Goal: Find specific page/section: Find specific page/section

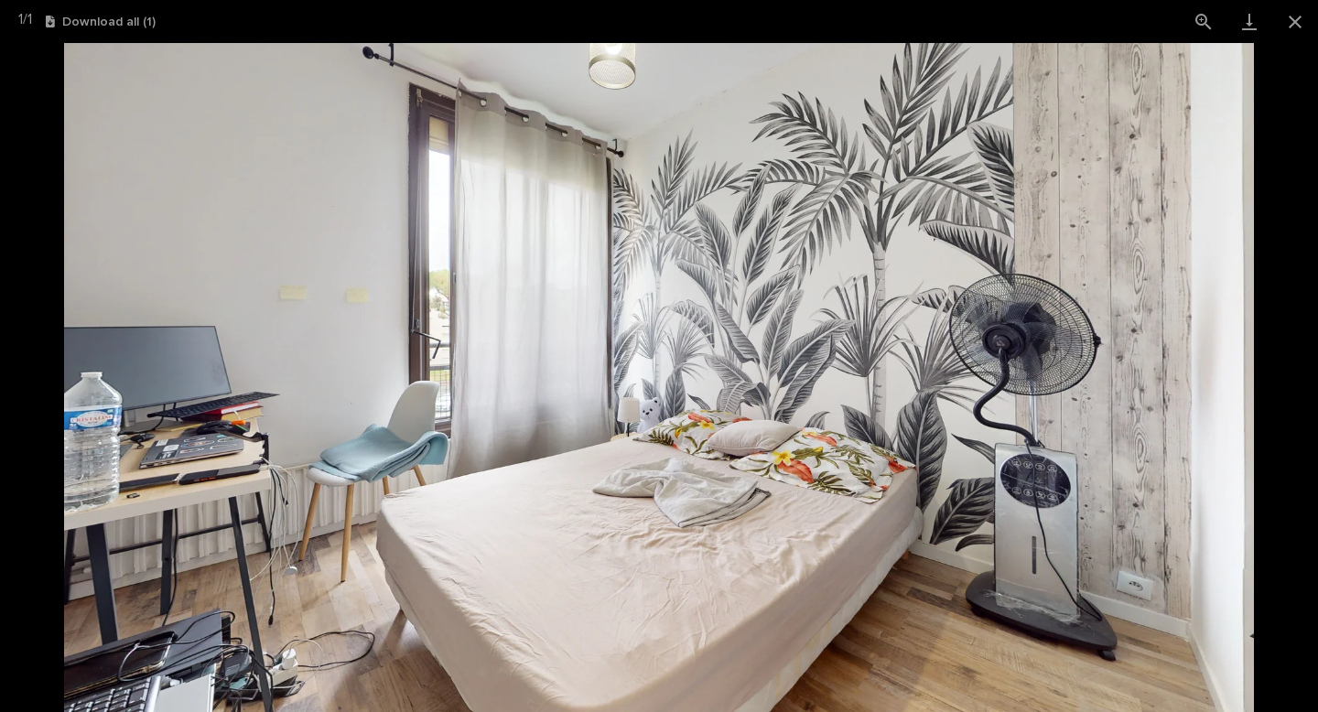
click at [1296, 18] on button "Close gallery" at bounding box center [1295, 21] width 46 height 43
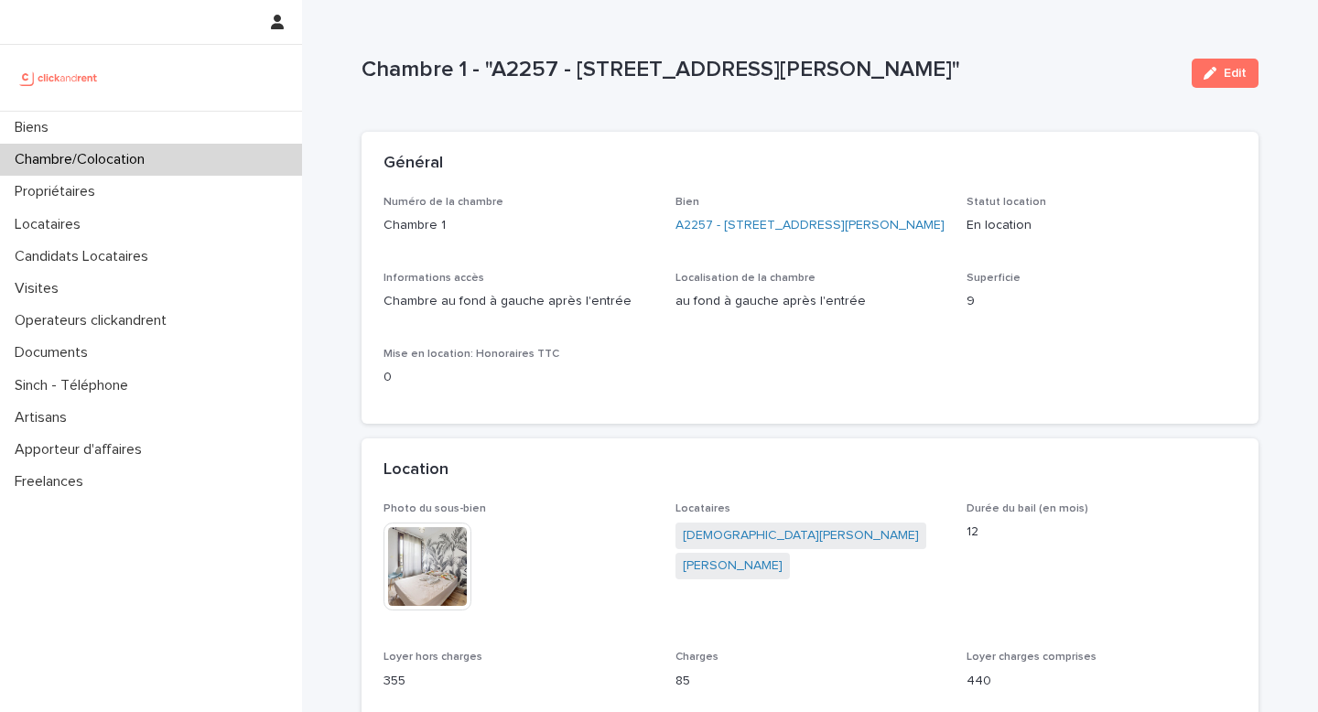
drag, startPoint x: 492, startPoint y: 65, endPoint x: 931, endPoint y: 99, distance: 439.7
click at [931, 99] on div "Chambre 1 - "A2257 - [STREET_ADDRESS][PERSON_NAME]" Edit" at bounding box center [810, 73] width 897 height 73
copy p "A2257 - [STREET_ADDRESS][PERSON_NAME]""
click at [169, 166] on div "Chambre/Colocation" at bounding box center [151, 160] width 302 height 32
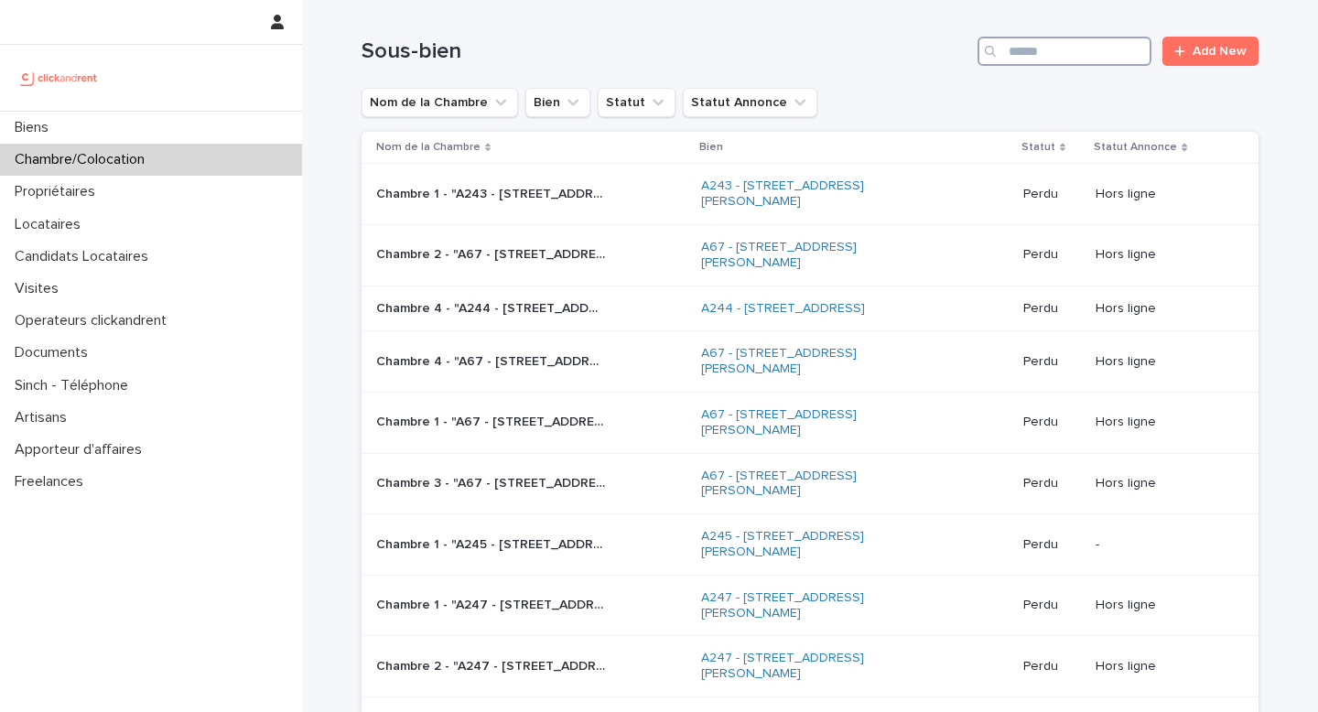
click at [1074, 46] on input "Search" at bounding box center [1065, 51] width 174 height 29
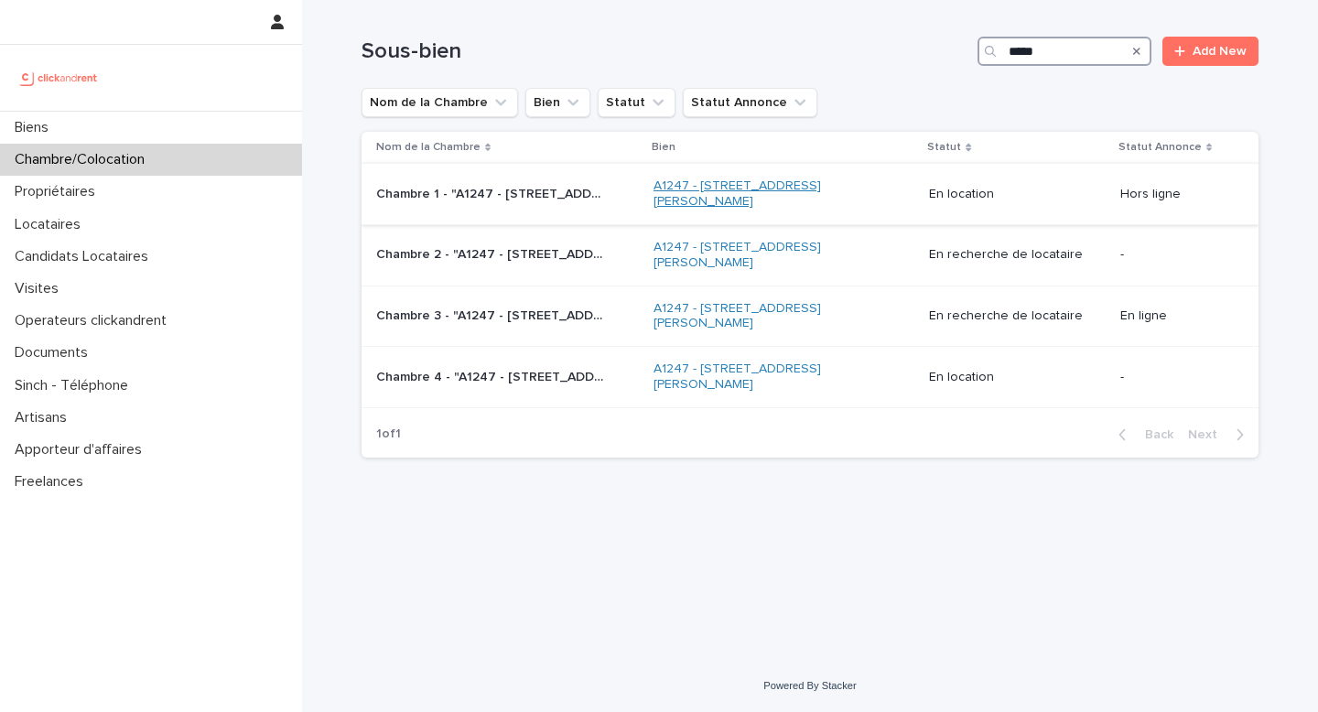
type input "*****"
click at [688, 200] on link "A1247 - [STREET_ADDRESS][PERSON_NAME]" at bounding box center [768, 193] width 229 height 31
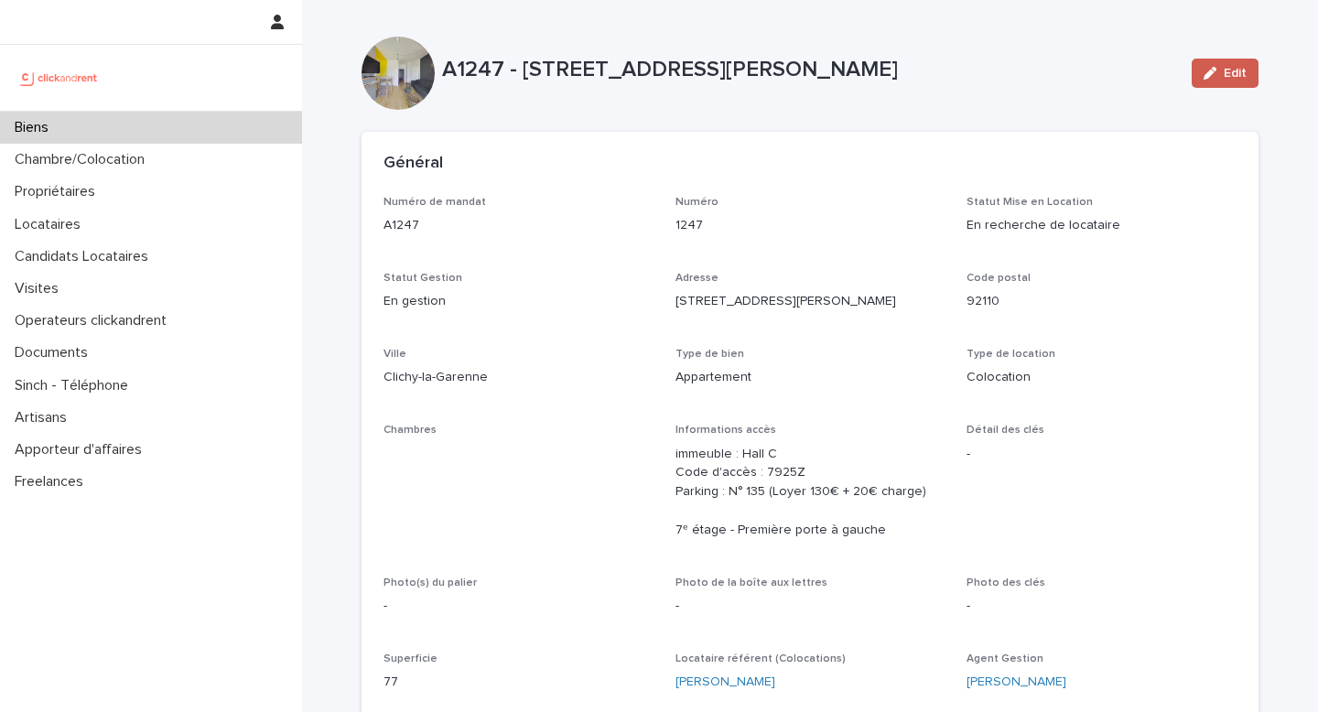
click at [1229, 79] on span "Edit" at bounding box center [1235, 73] width 23 height 13
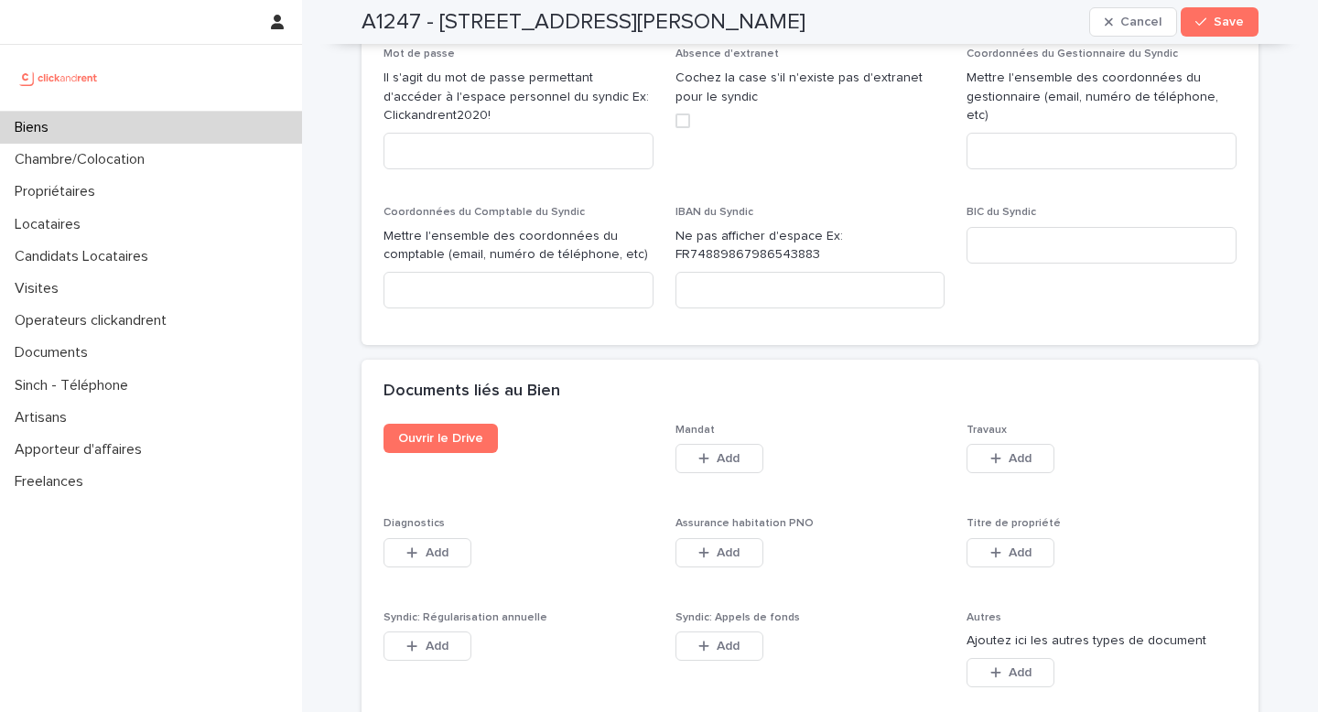
scroll to position [10370, 0]
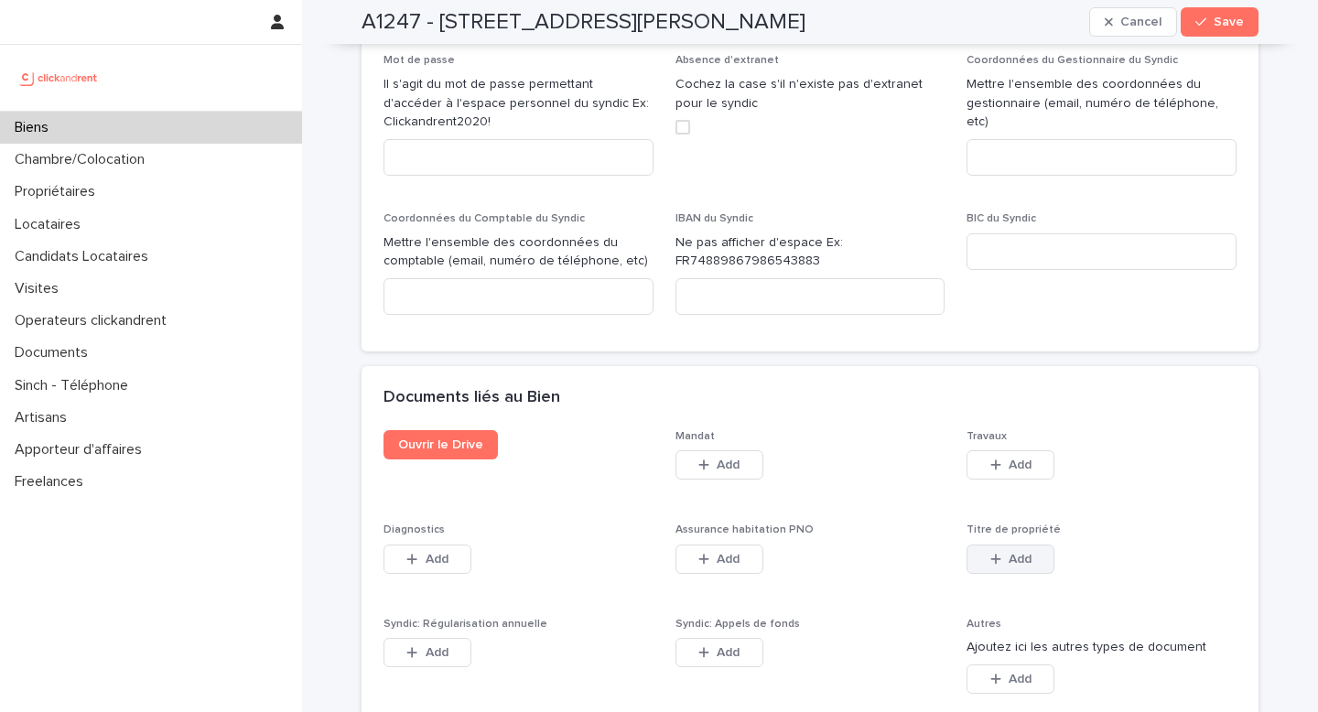
click at [1011, 545] on button "Add" at bounding box center [1011, 559] width 88 height 29
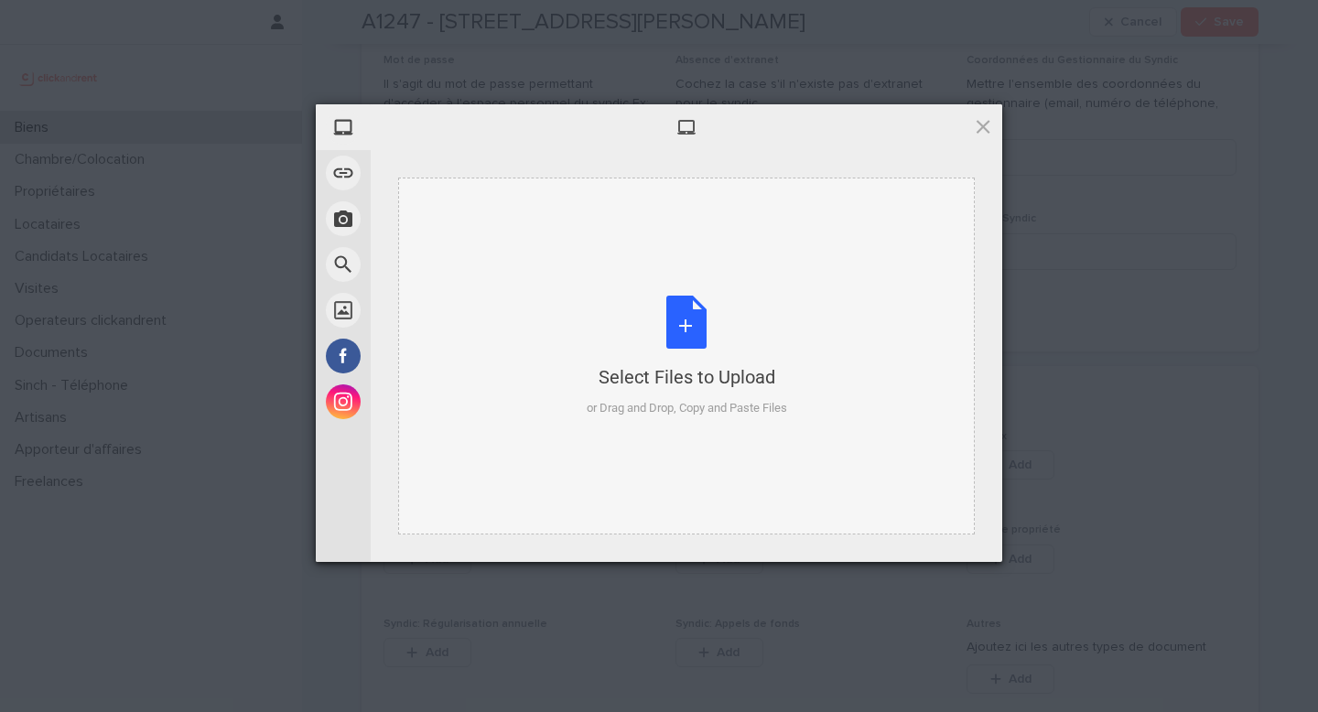
click at [685, 324] on div "Select Files to Upload or Drag and Drop, Copy and Paste Files" at bounding box center [687, 357] width 200 height 122
click at [692, 330] on div "Select Files to Upload or Drag and Drop, Copy and Paste Files" at bounding box center [687, 357] width 200 height 122
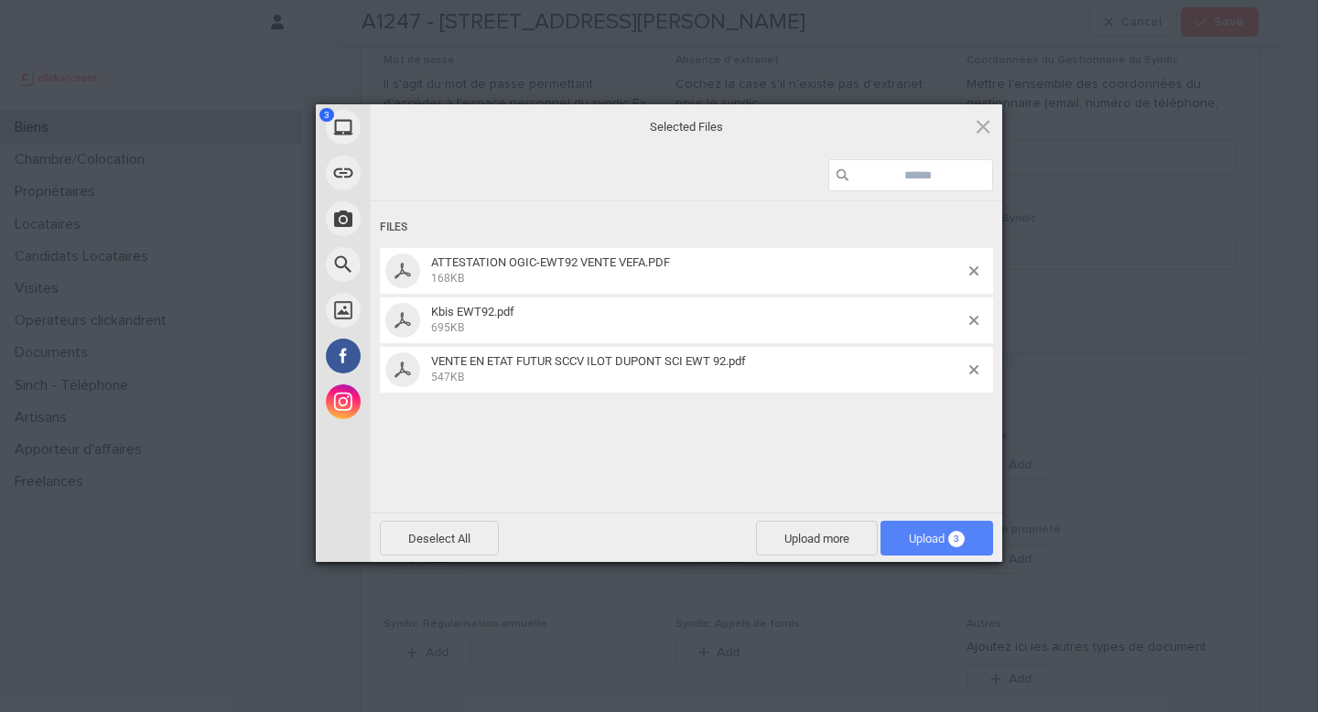
click at [965, 535] on span "Upload 3" at bounding box center [937, 538] width 113 height 35
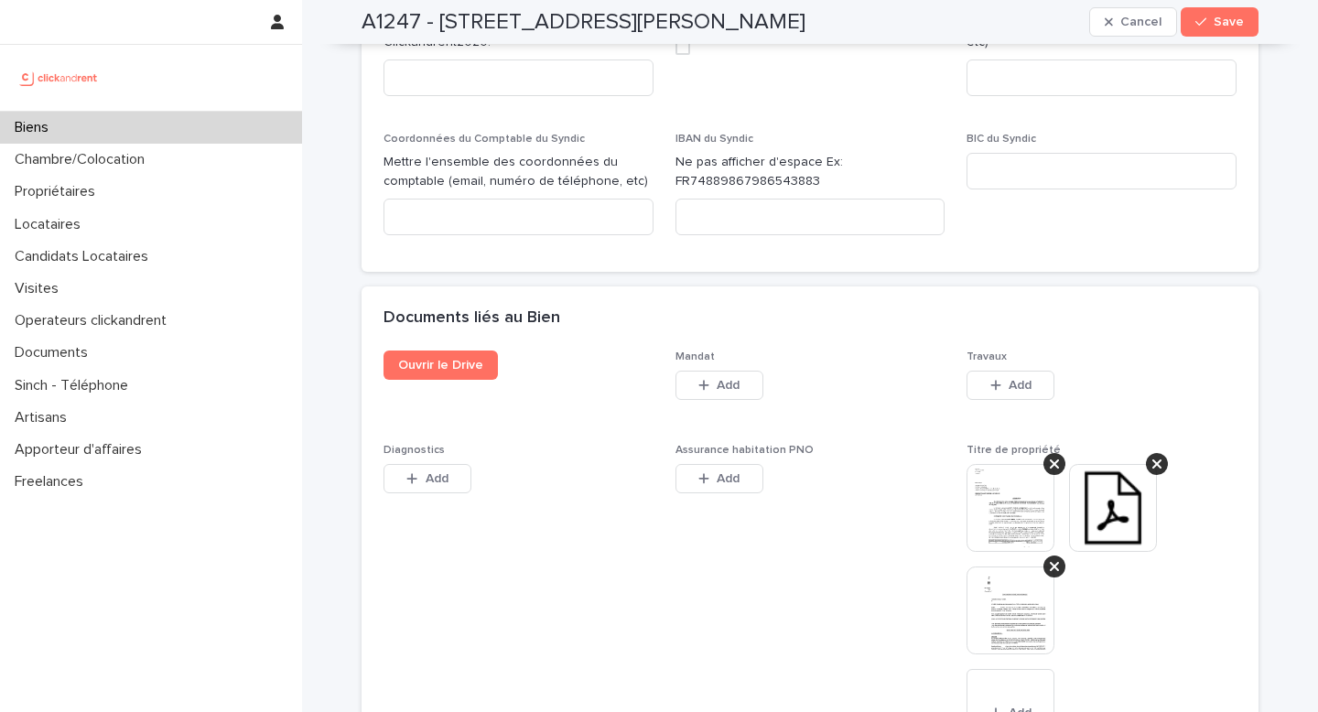
scroll to position [10556, 0]
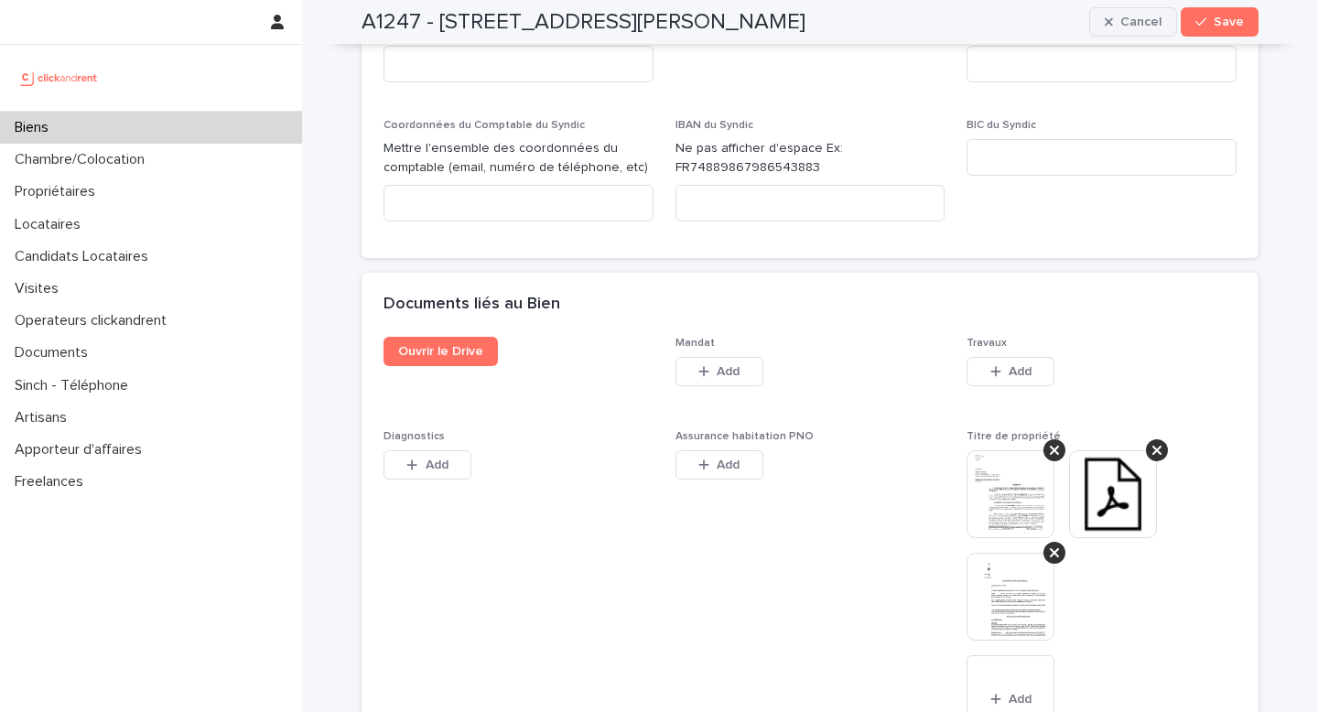
click at [1128, 26] on span "Cancel" at bounding box center [1140, 22] width 41 height 13
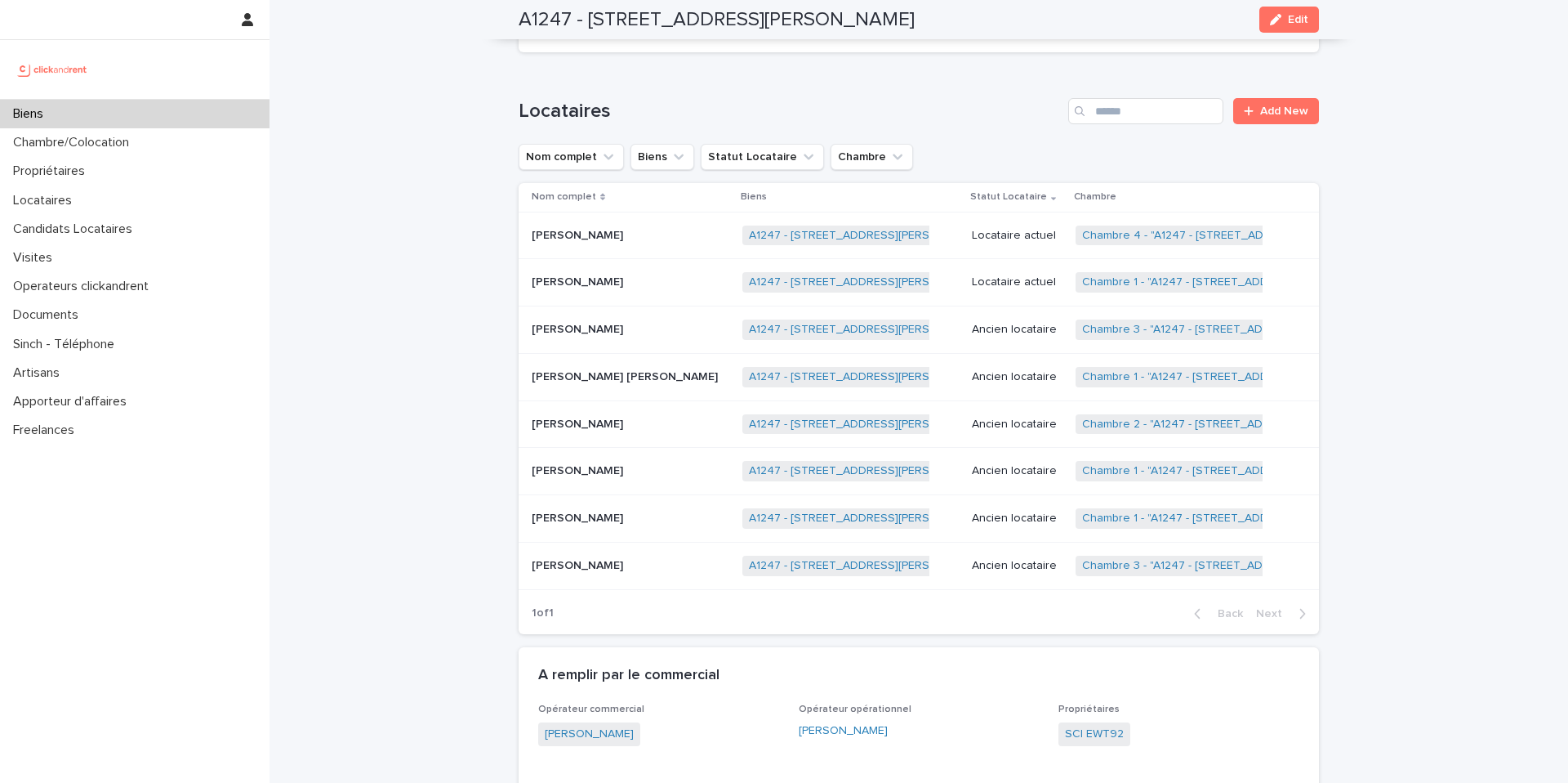
scroll to position [625, 0]
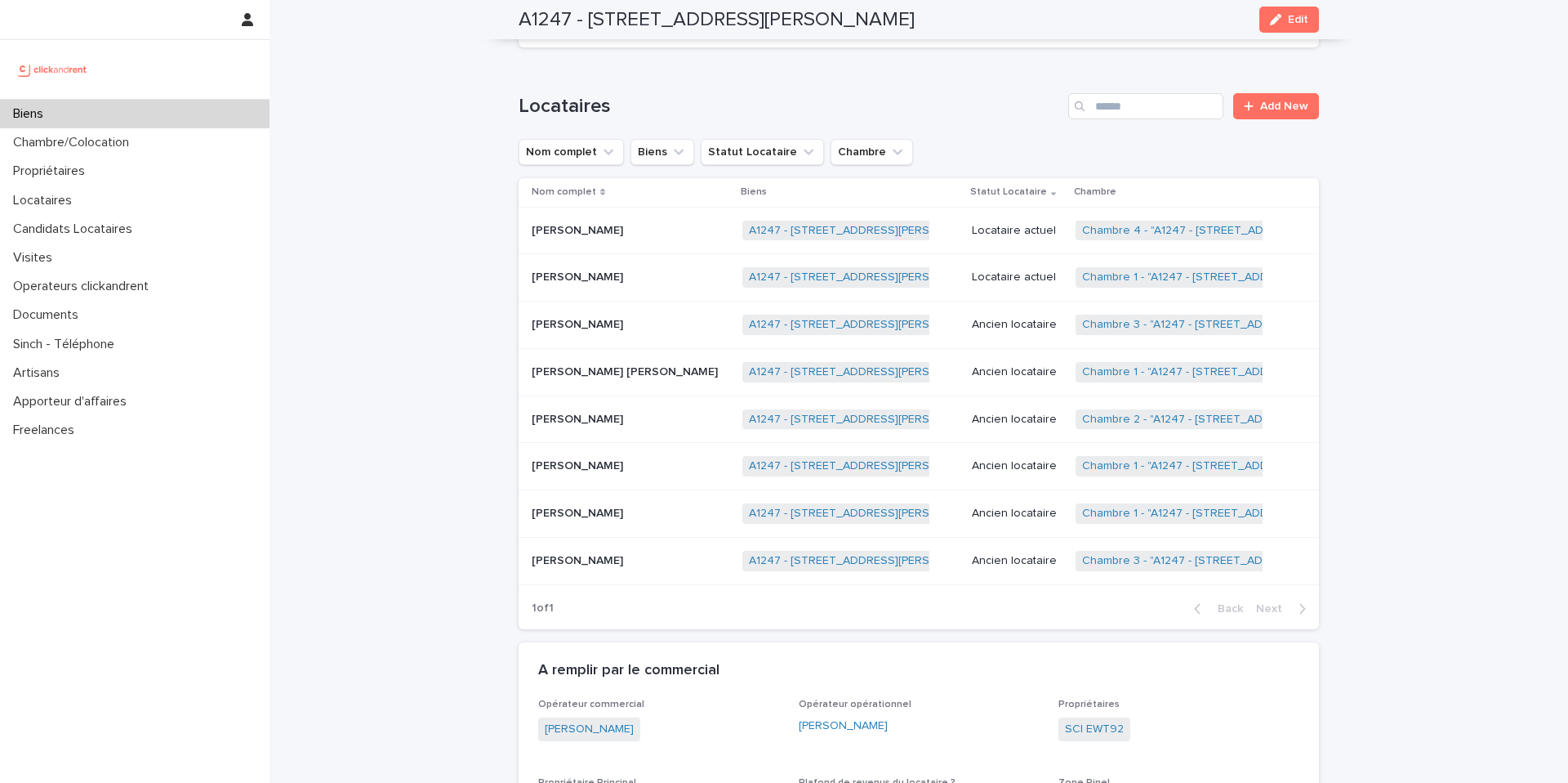
click at [624, 275] on p "[PERSON_NAME]" at bounding box center [579, 275] width 95 height 17
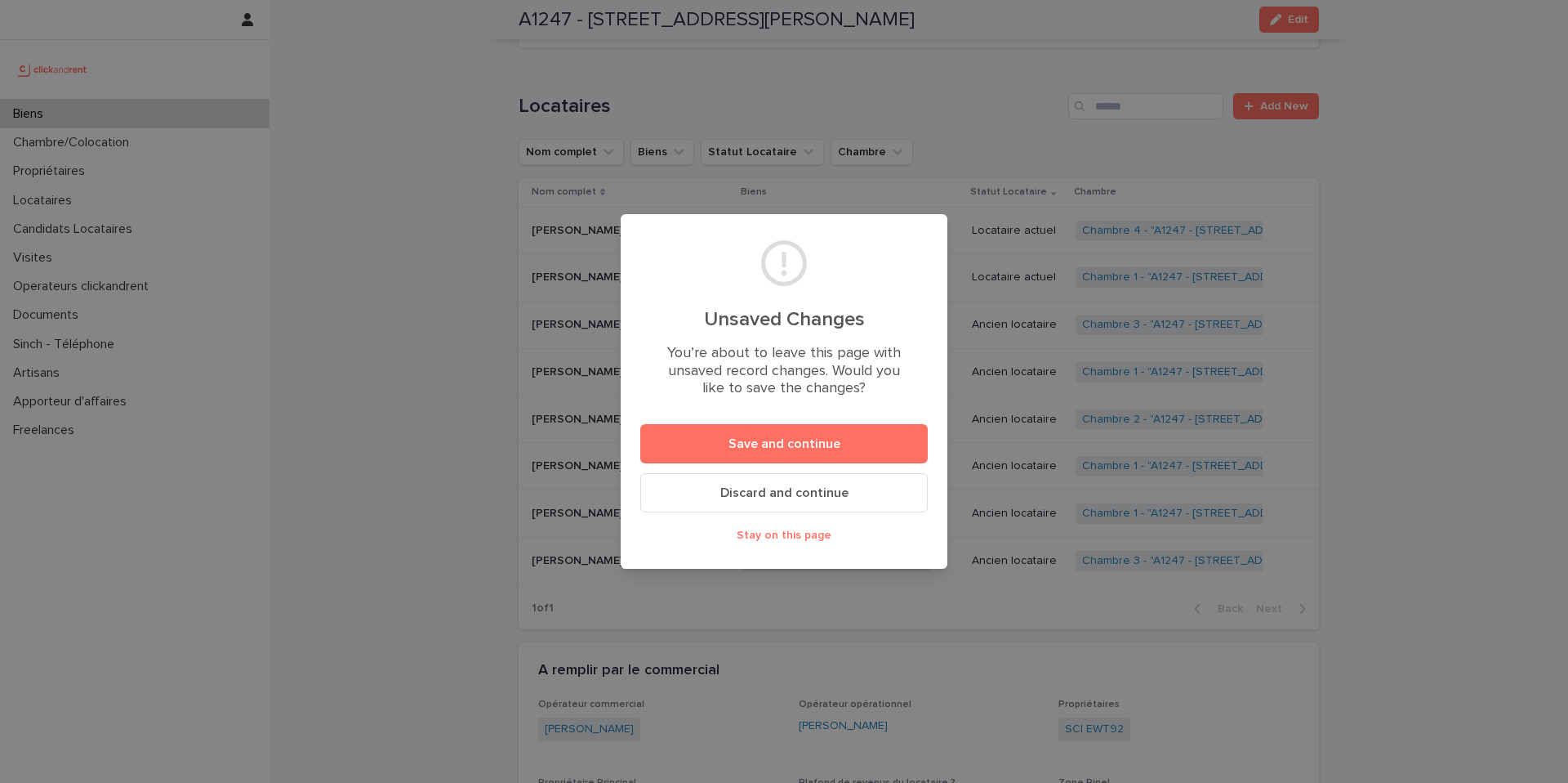
click at [1175, 116] on div "Unsaved Changes You’re about to leave this page with unsaved record changes. Wo…" at bounding box center [784, 391] width 1568 height 783
click at [779, 535] on span "Stay on this page" at bounding box center [784, 535] width 95 height 12
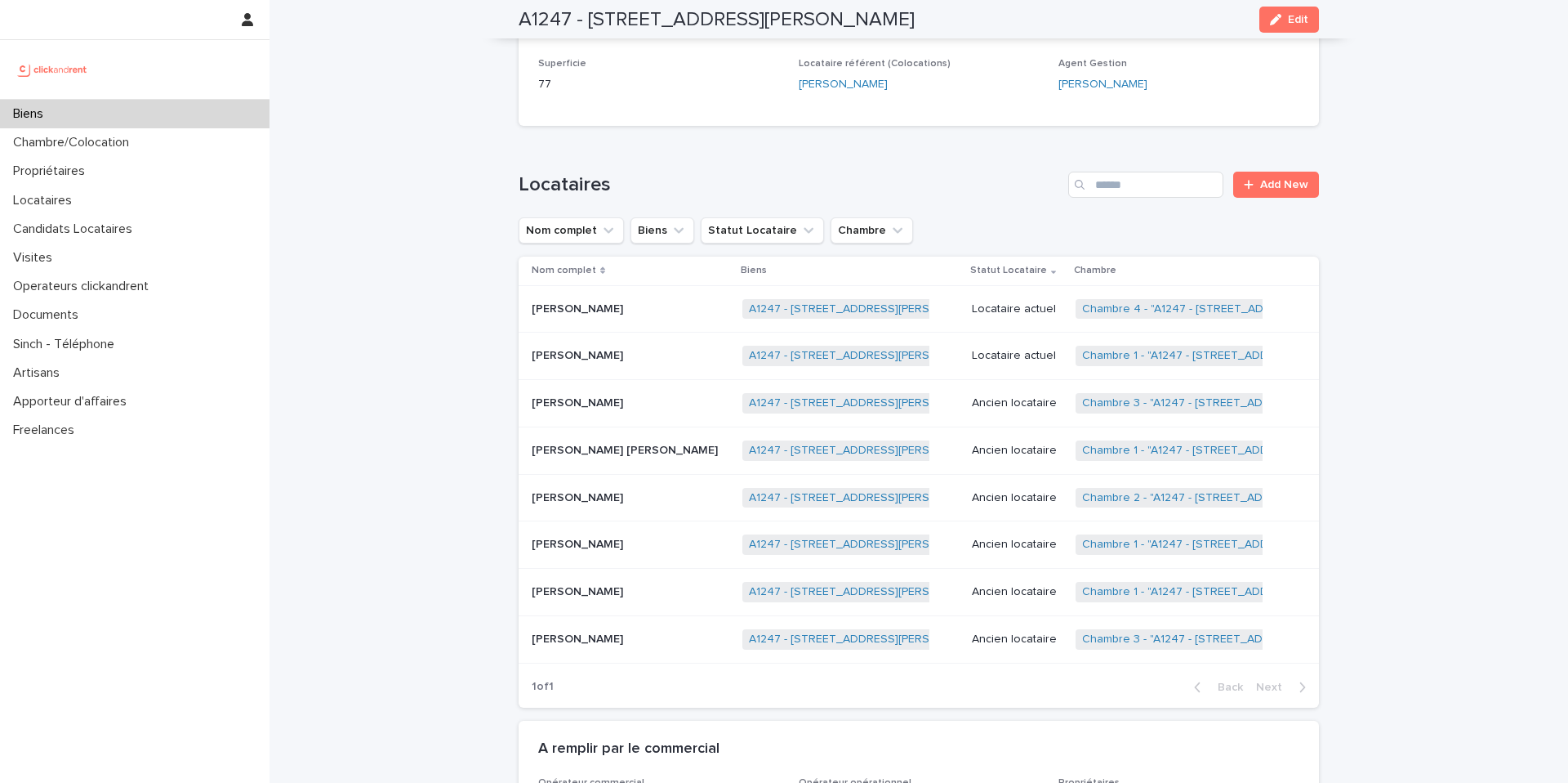
scroll to position [552, 0]
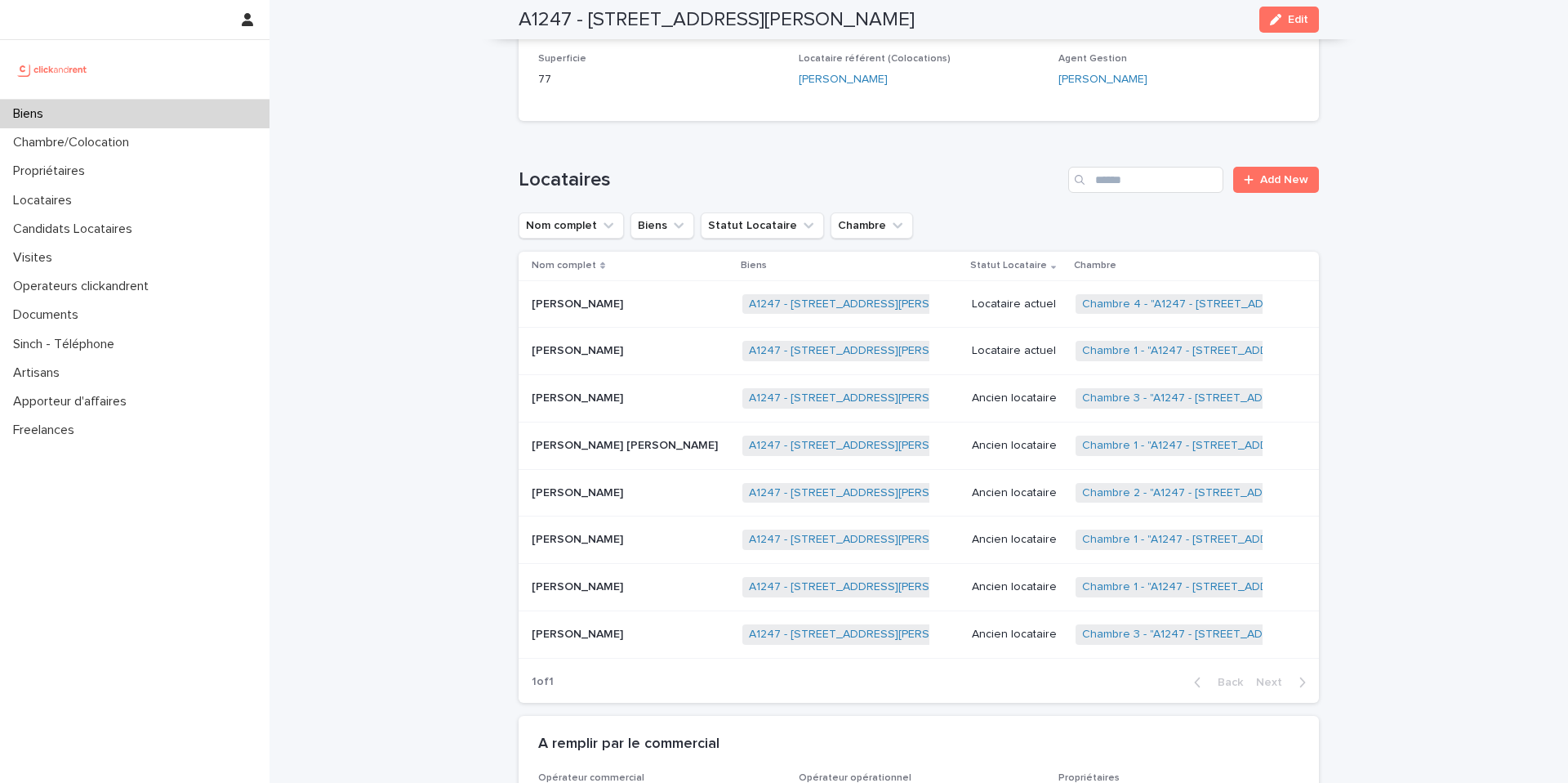
click at [626, 347] on p "[PERSON_NAME]" at bounding box center [579, 349] width 95 height 17
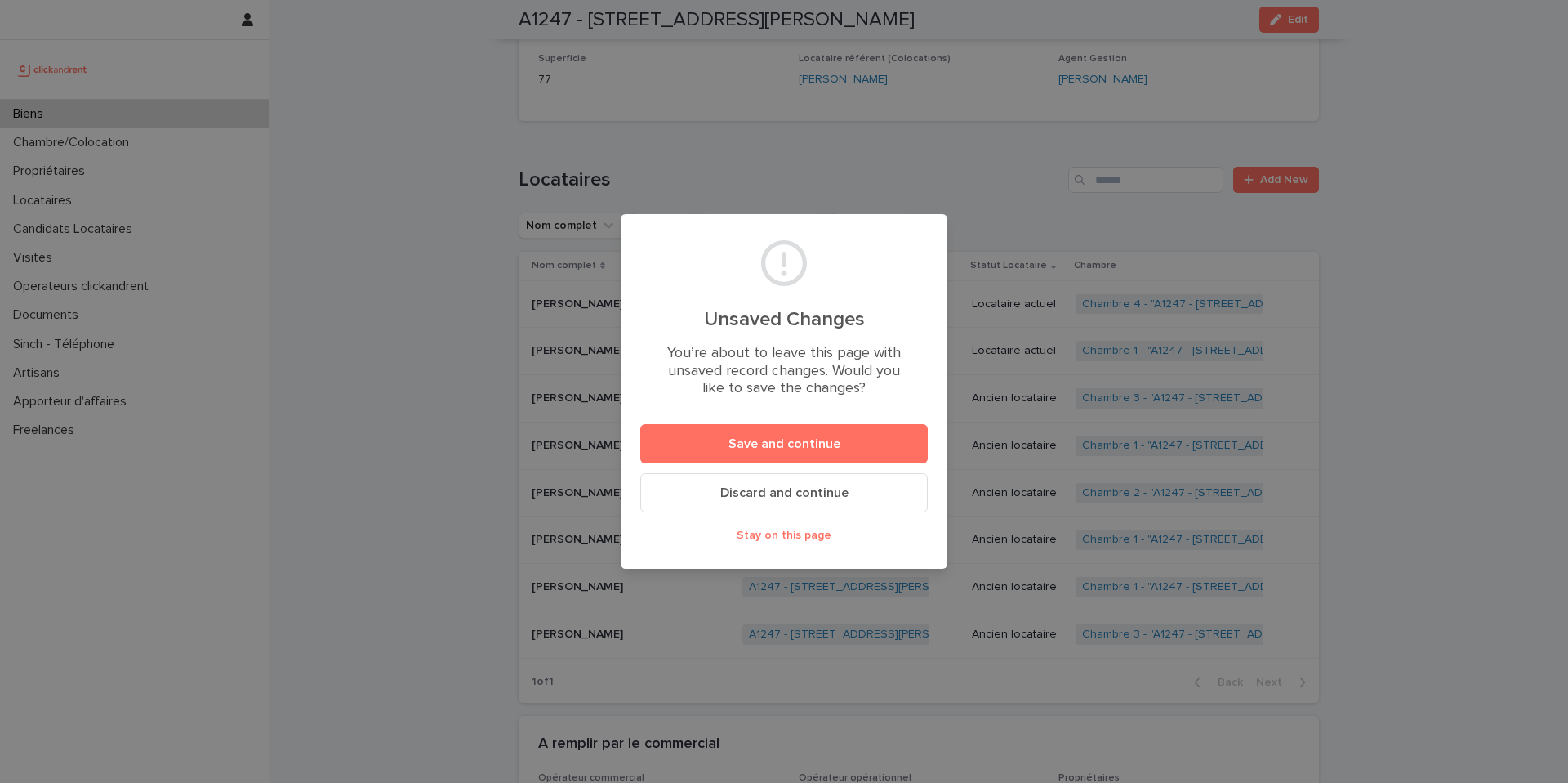
click at [747, 503] on button "Discard and continue" at bounding box center [784, 493] width 287 height 39
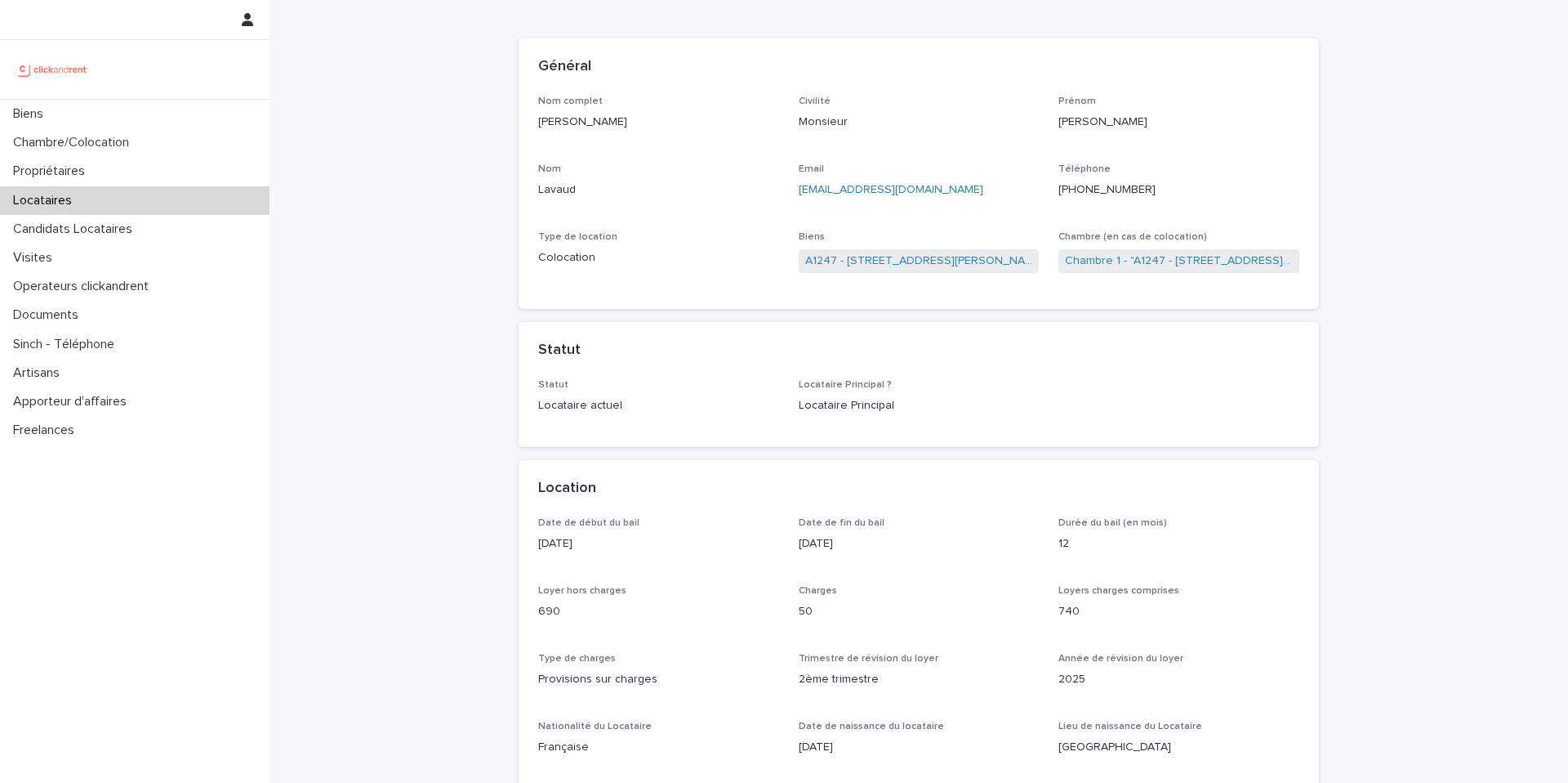
scroll to position [86, 0]
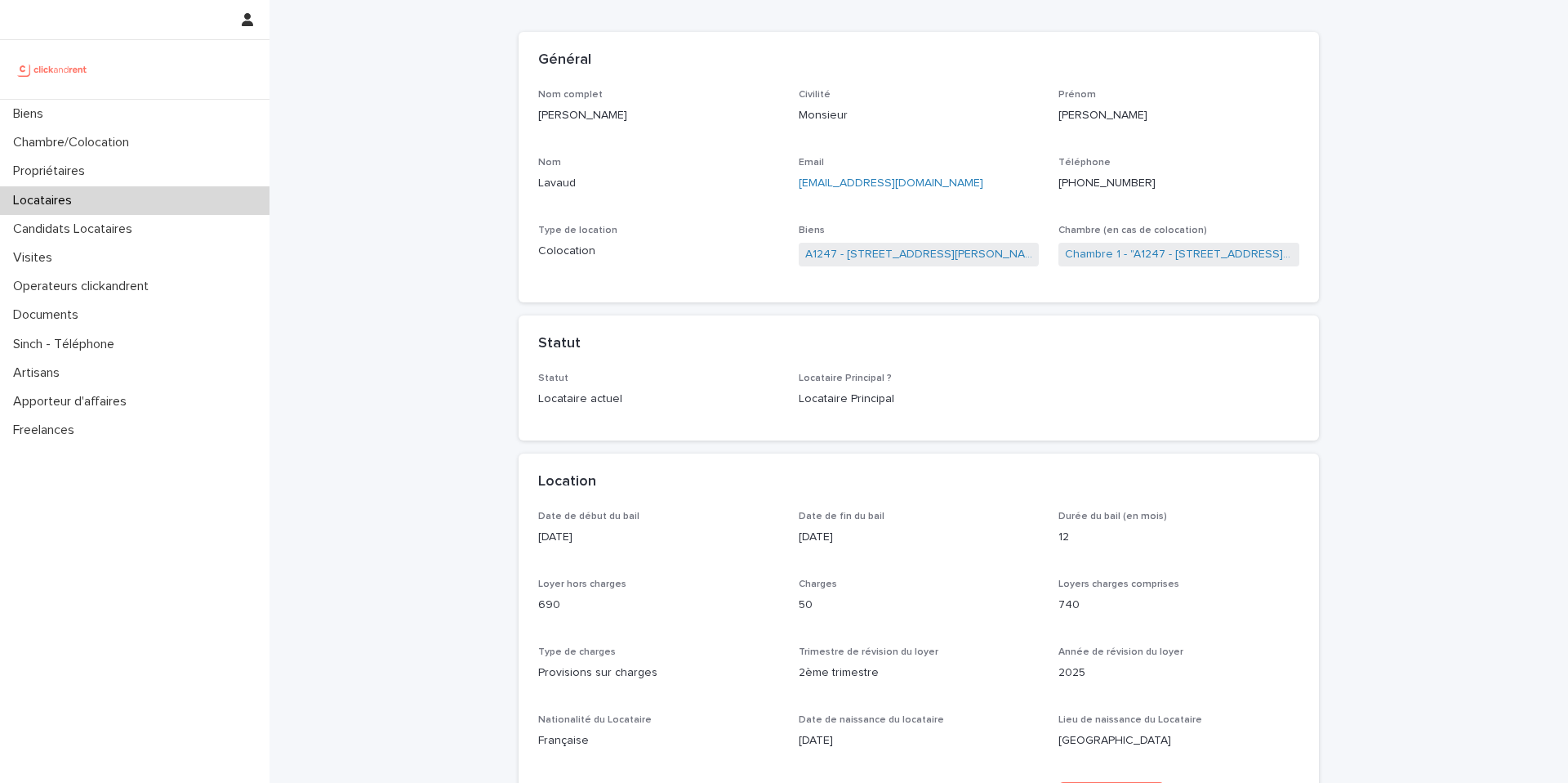
drag, startPoint x: 608, startPoint y: 531, endPoint x: 485, endPoint y: 529, distance: 123.0
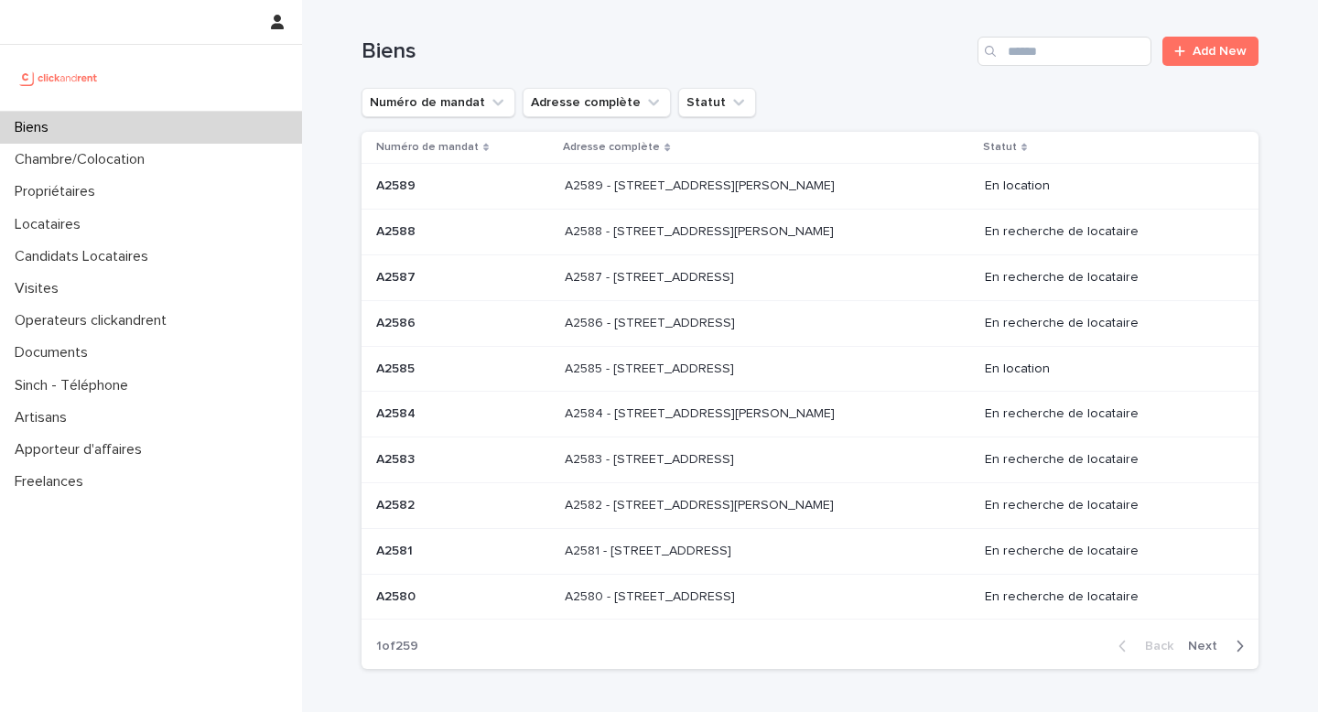
type input "*"
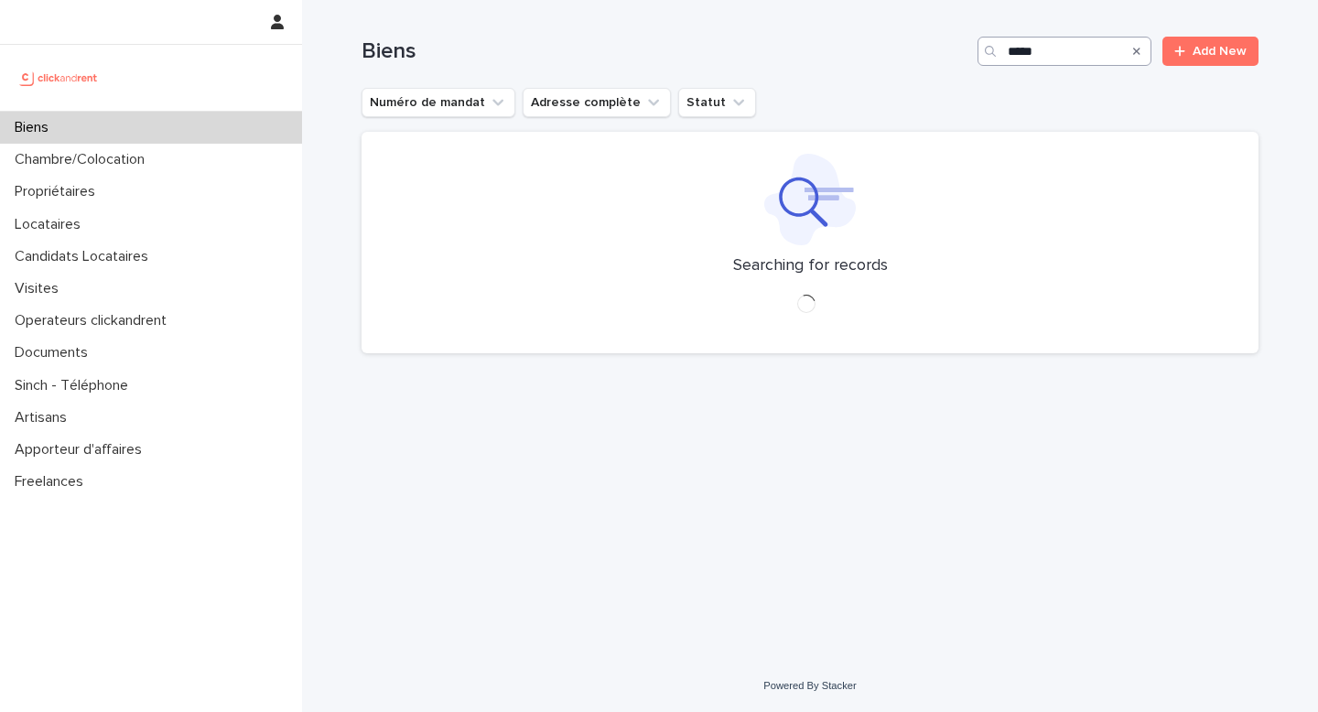
click at [1044, 50] on input "*****" at bounding box center [1065, 51] width 174 height 29
click at [1044, 49] on input "*****" at bounding box center [1065, 51] width 174 height 29
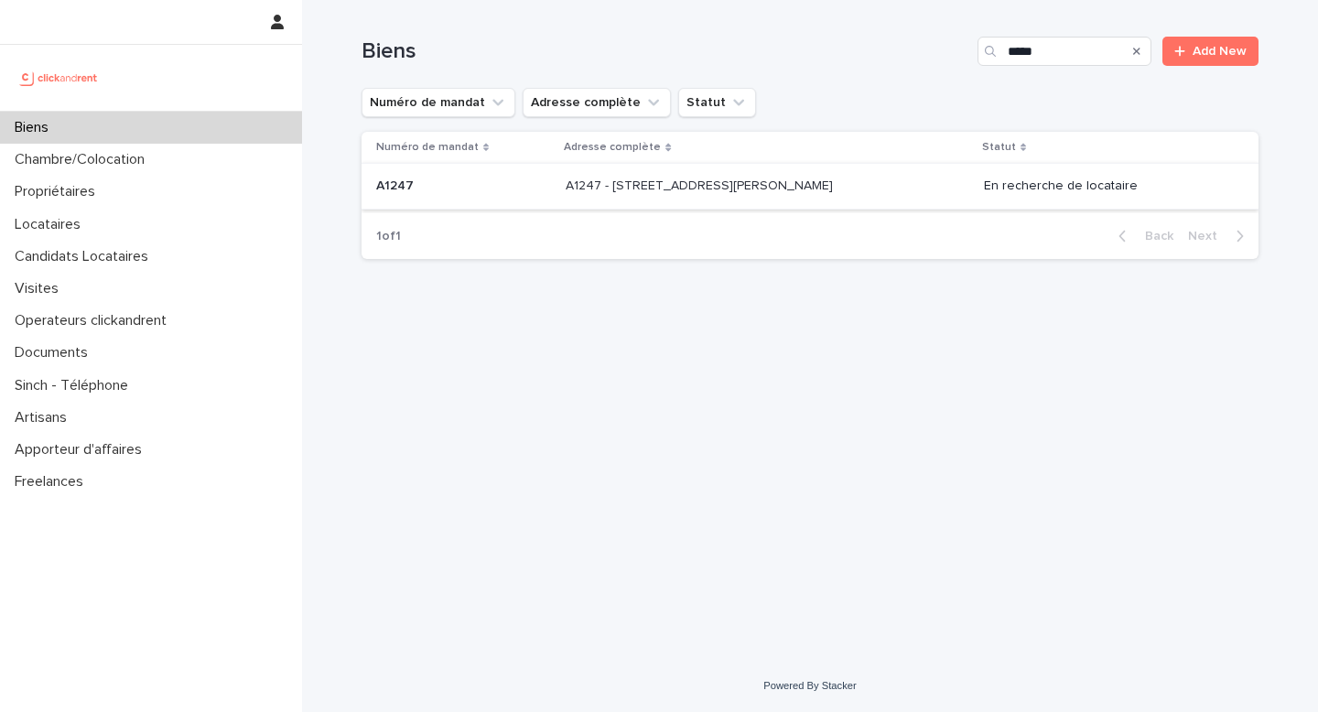
type input "*****"
click at [399, 179] on p "A1247" at bounding box center [396, 184] width 41 height 19
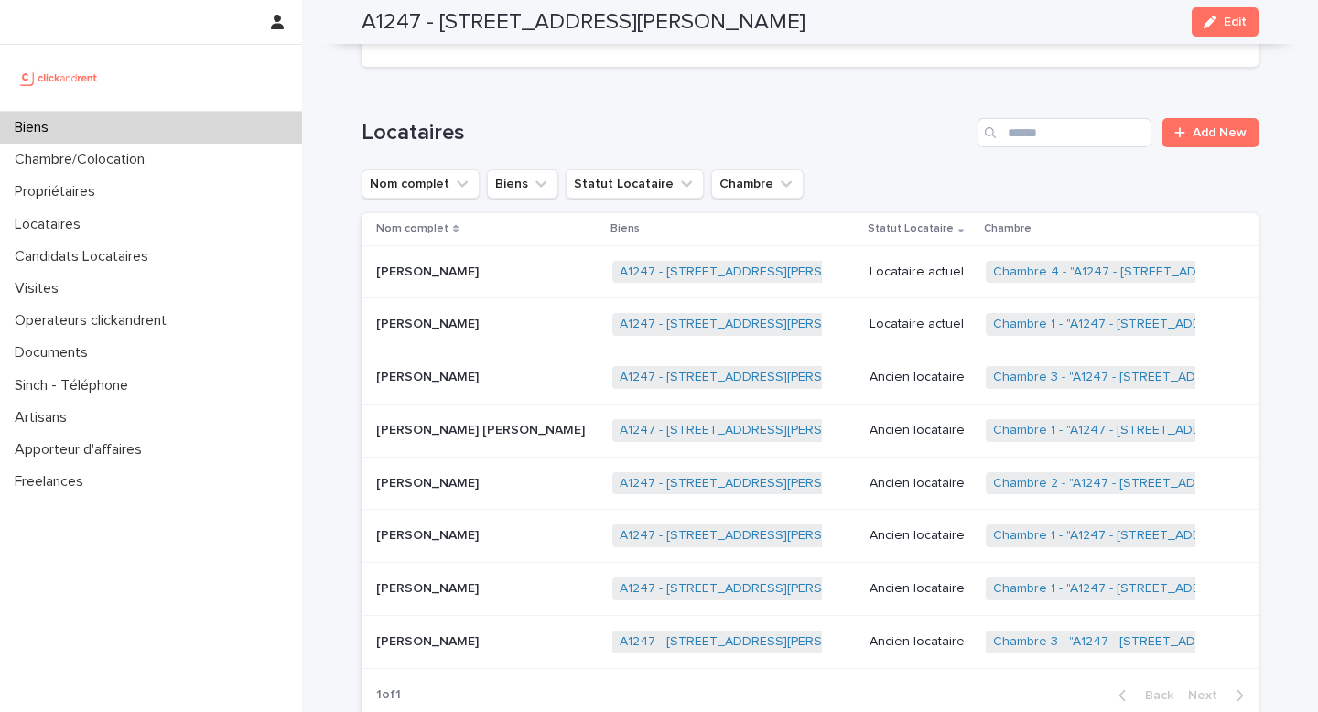
scroll to position [697, 0]
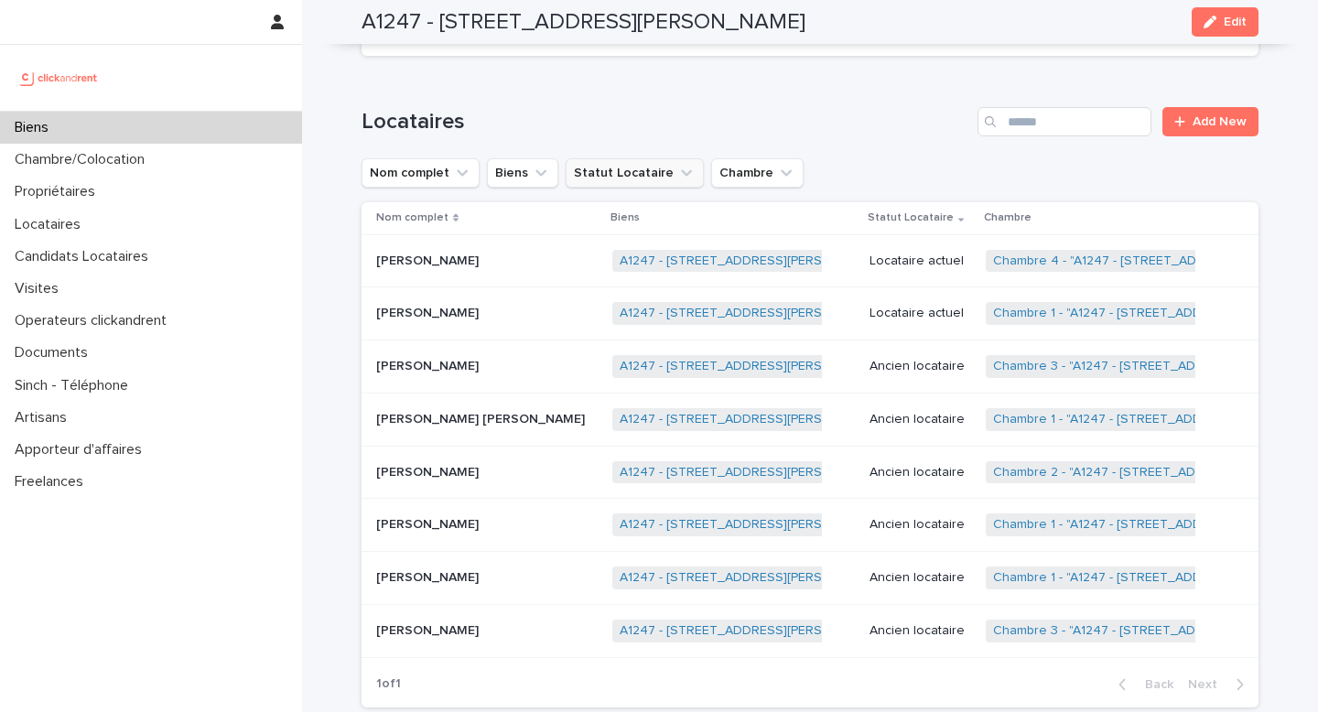
click at [640, 187] on button "Statut Locataire" at bounding box center [635, 172] width 138 height 29
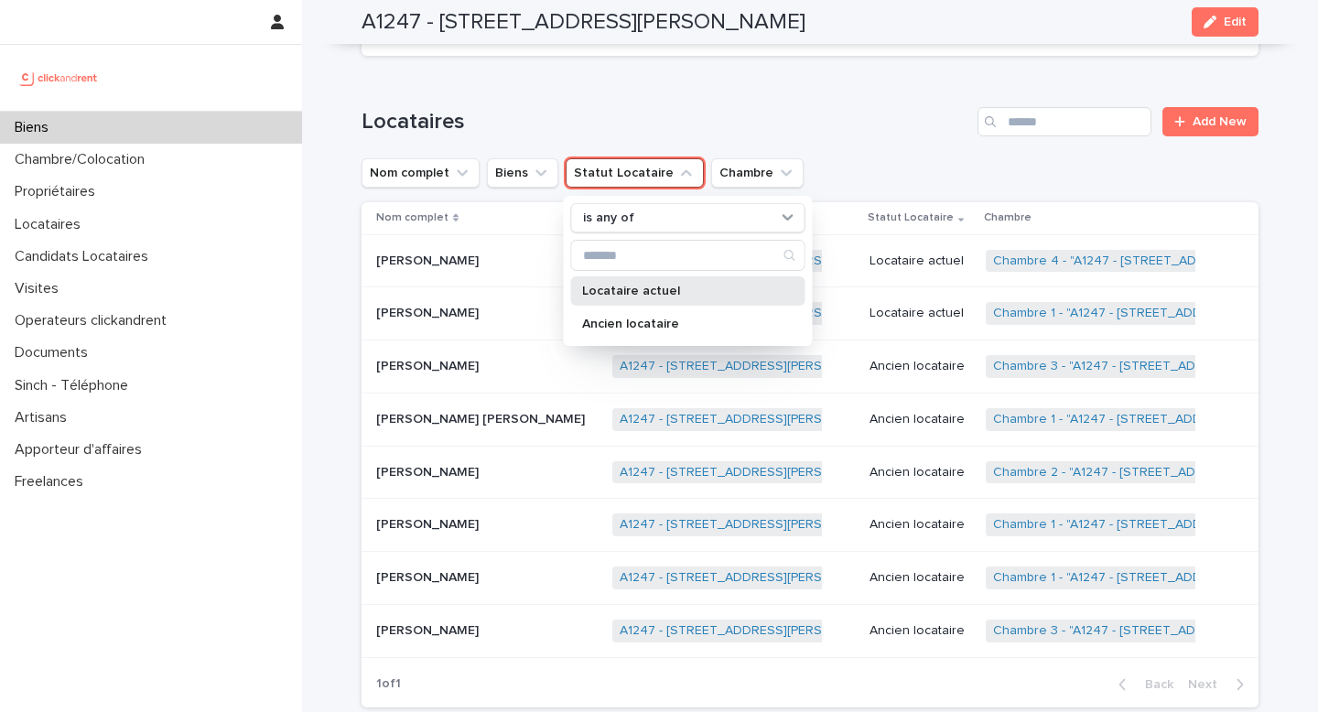
click at [655, 283] on div "Locataire actuel" at bounding box center [688, 290] width 234 height 29
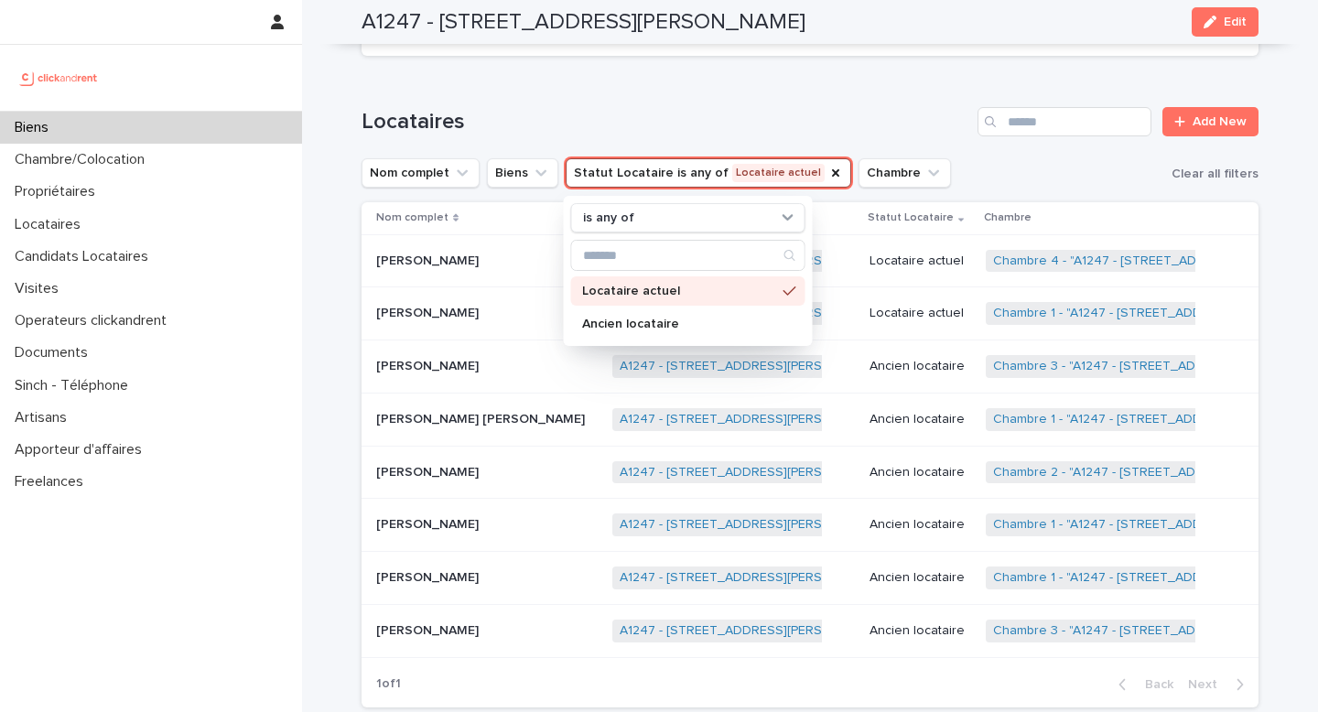
click at [645, 133] on h1 "Locataires" at bounding box center [666, 122] width 609 height 27
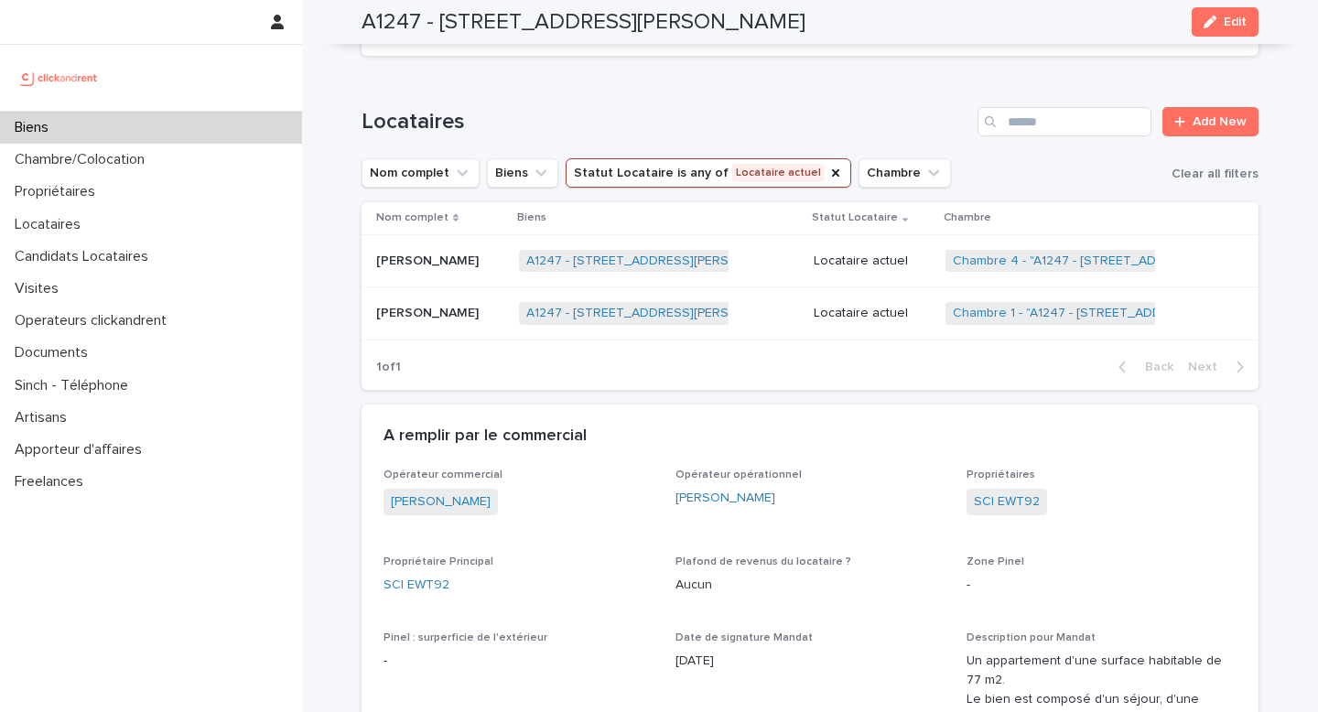
click at [481, 318] on p "[PERSON_NAME]" at bounding box center [429, 311] width 106 height 19
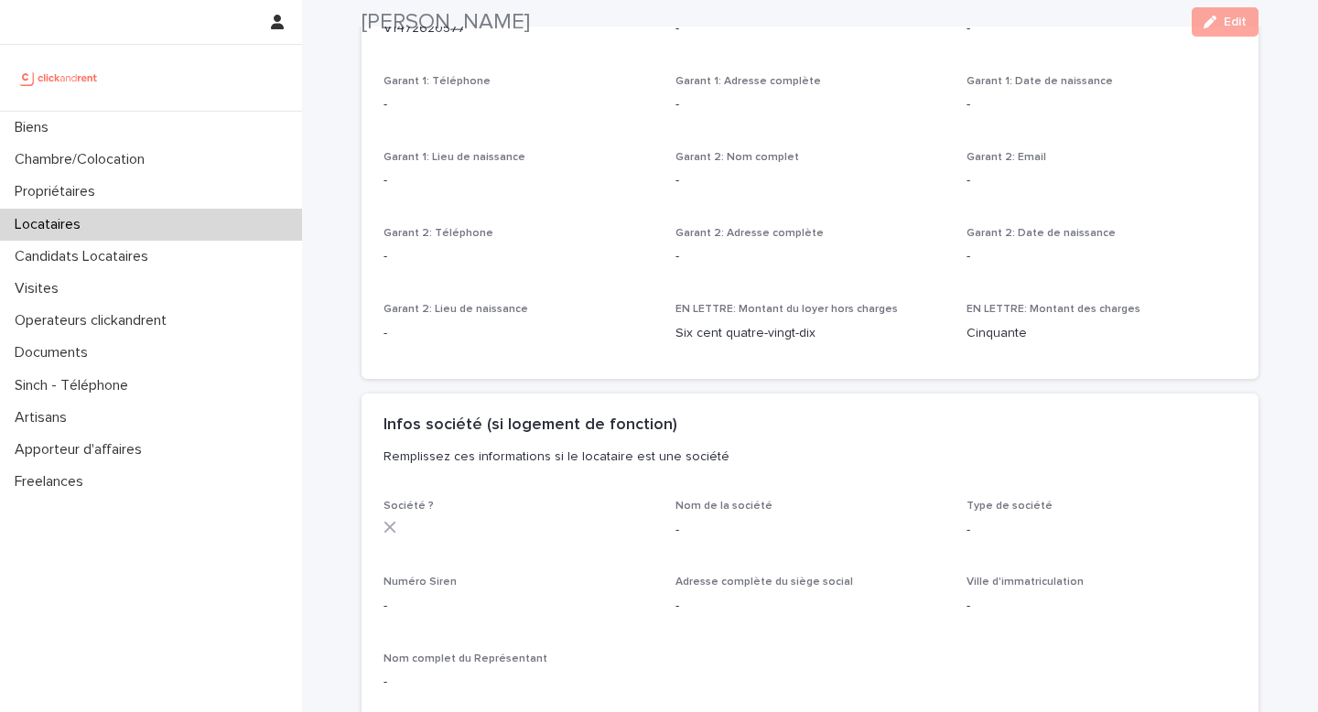
scroll to position [1914, 0]
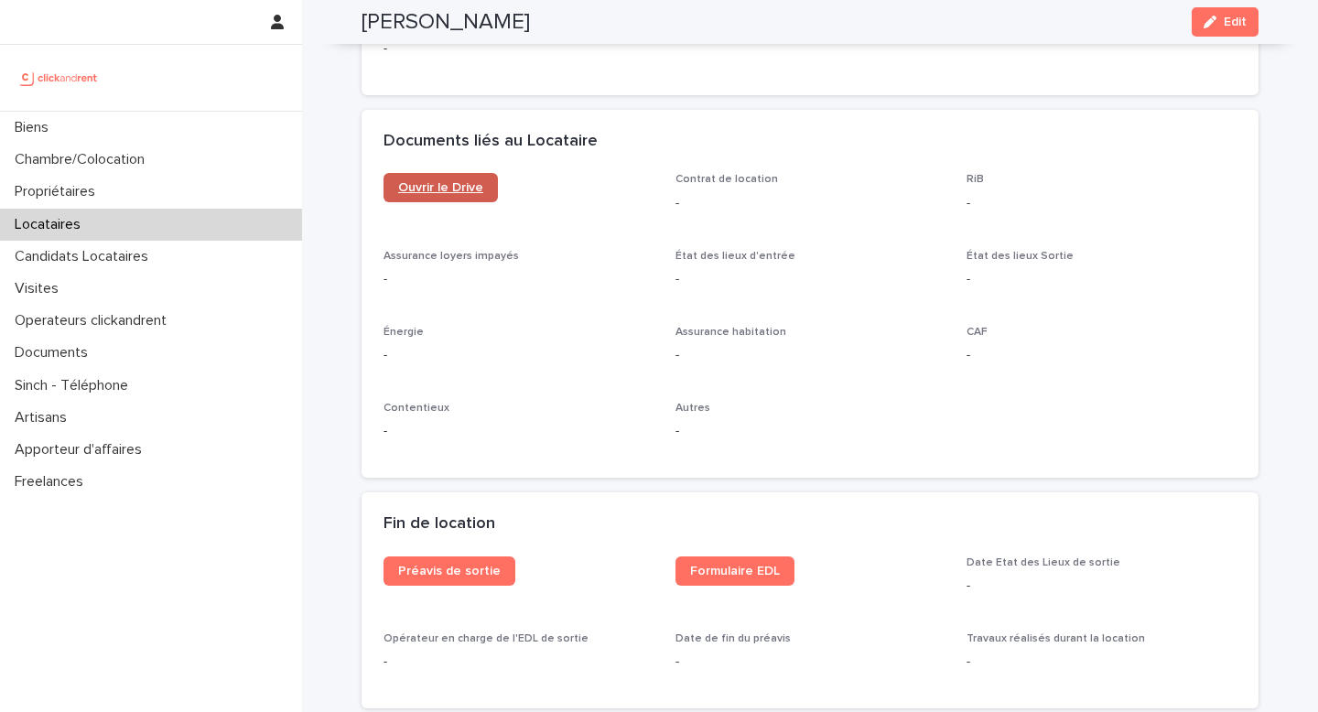
click at [448, 181] on span "Ouvrir le Drive" at bounding box center [440, 187] width 85 height 13
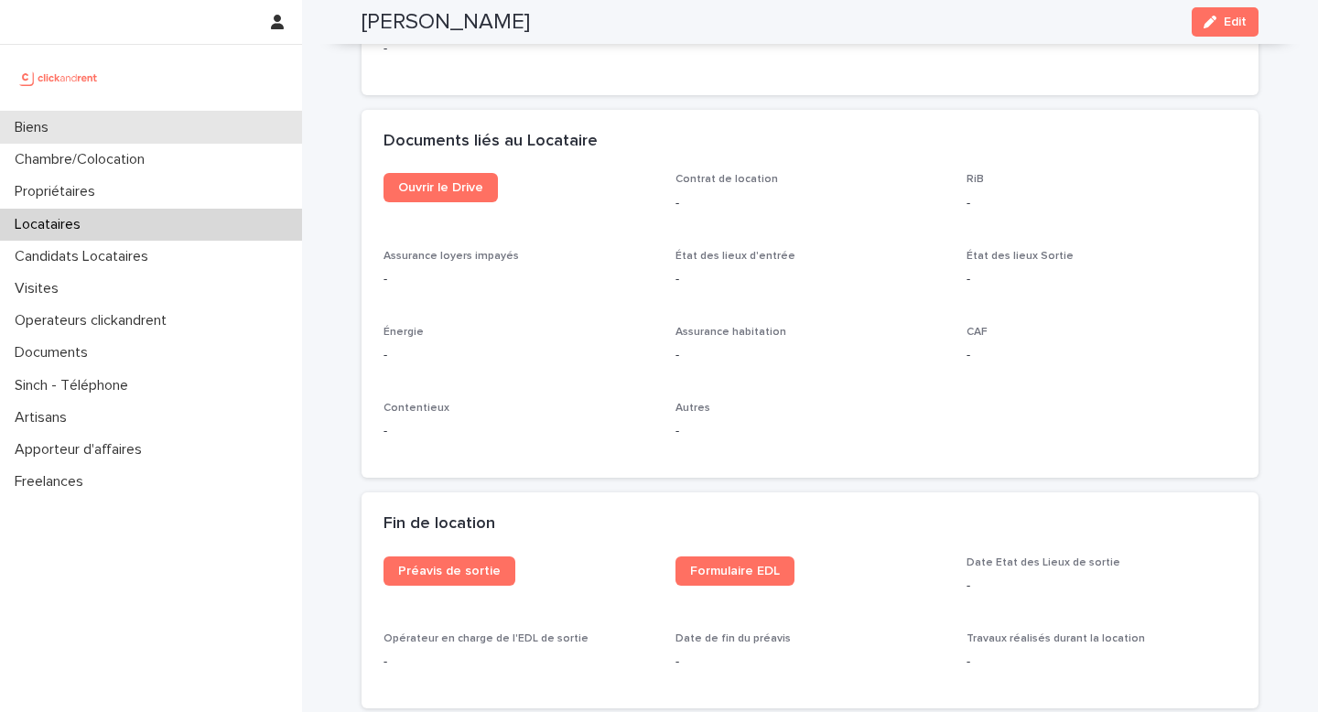
click at [56, 124] on p "Biens" at bounding box center [35, 127] width 56 height 17
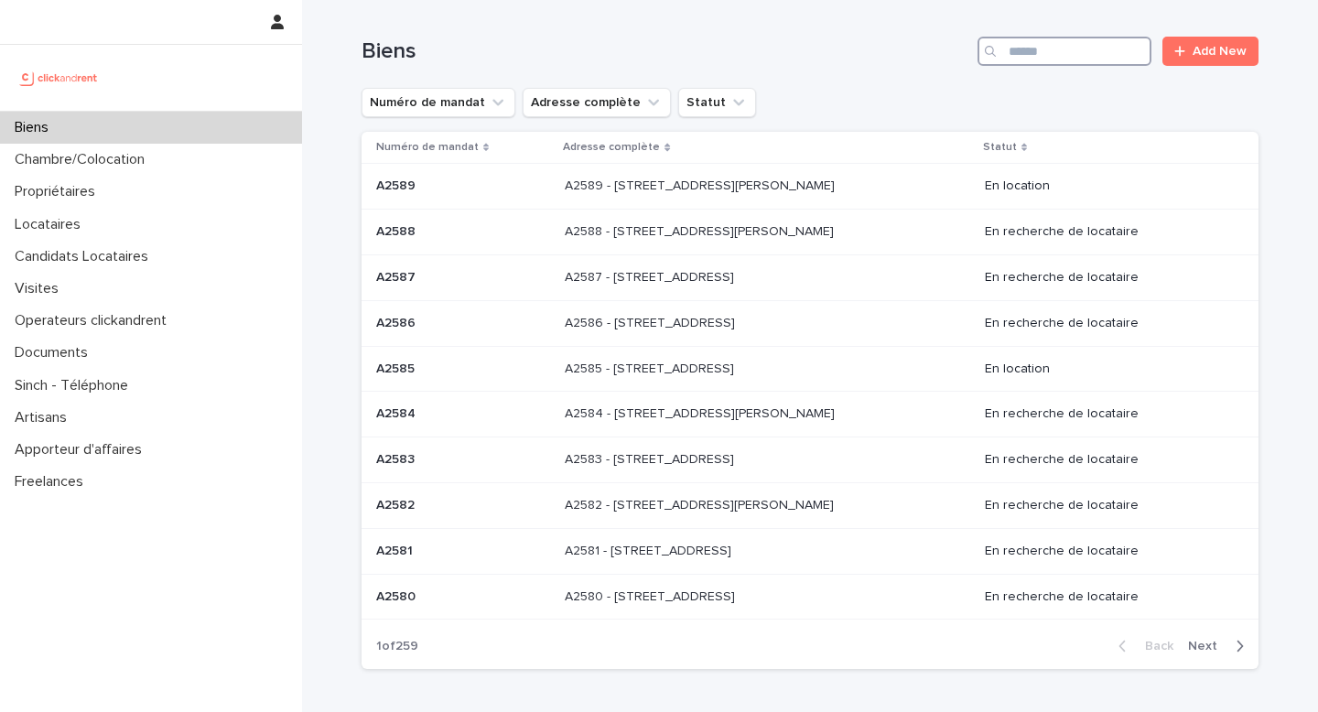
click at [1012, 59] on input "Search" at bounding box center [1065, 51] width 174 height 29
type input "*"
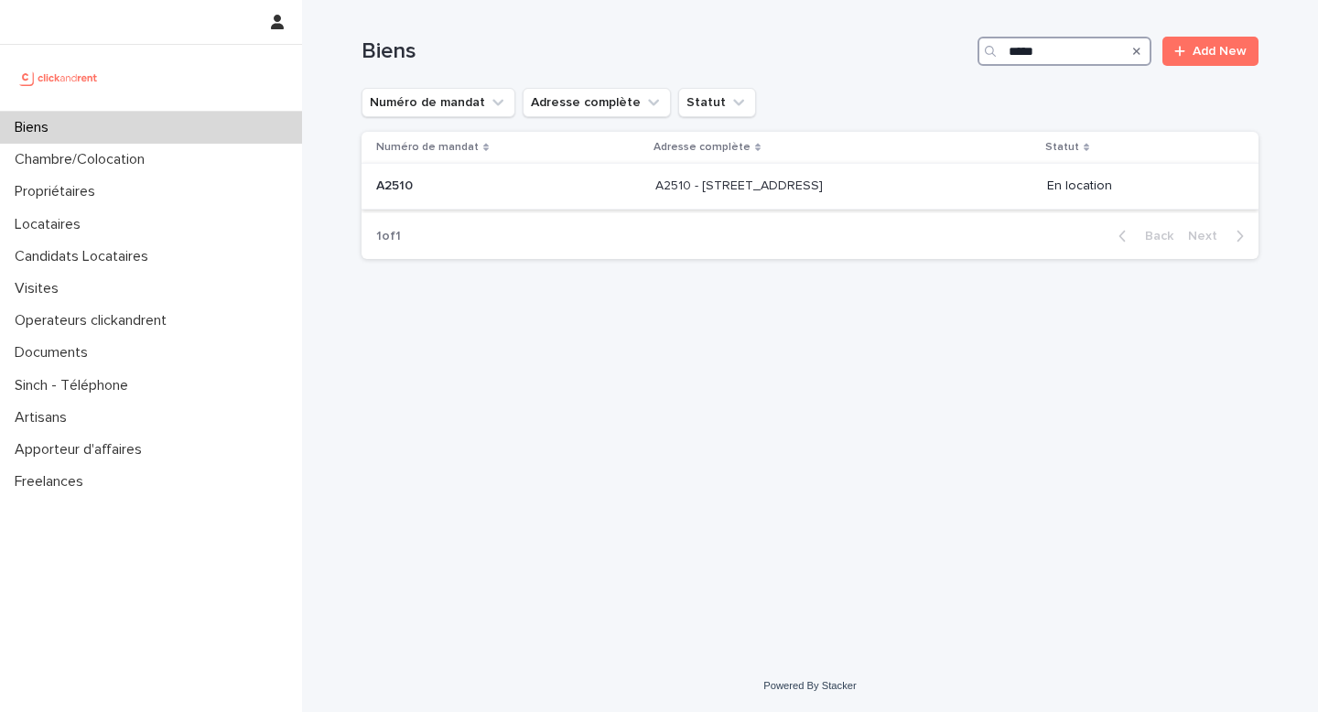
type input "*****"
click at [420, 186] on p at bounding box center [508, 186] width 265 height 16
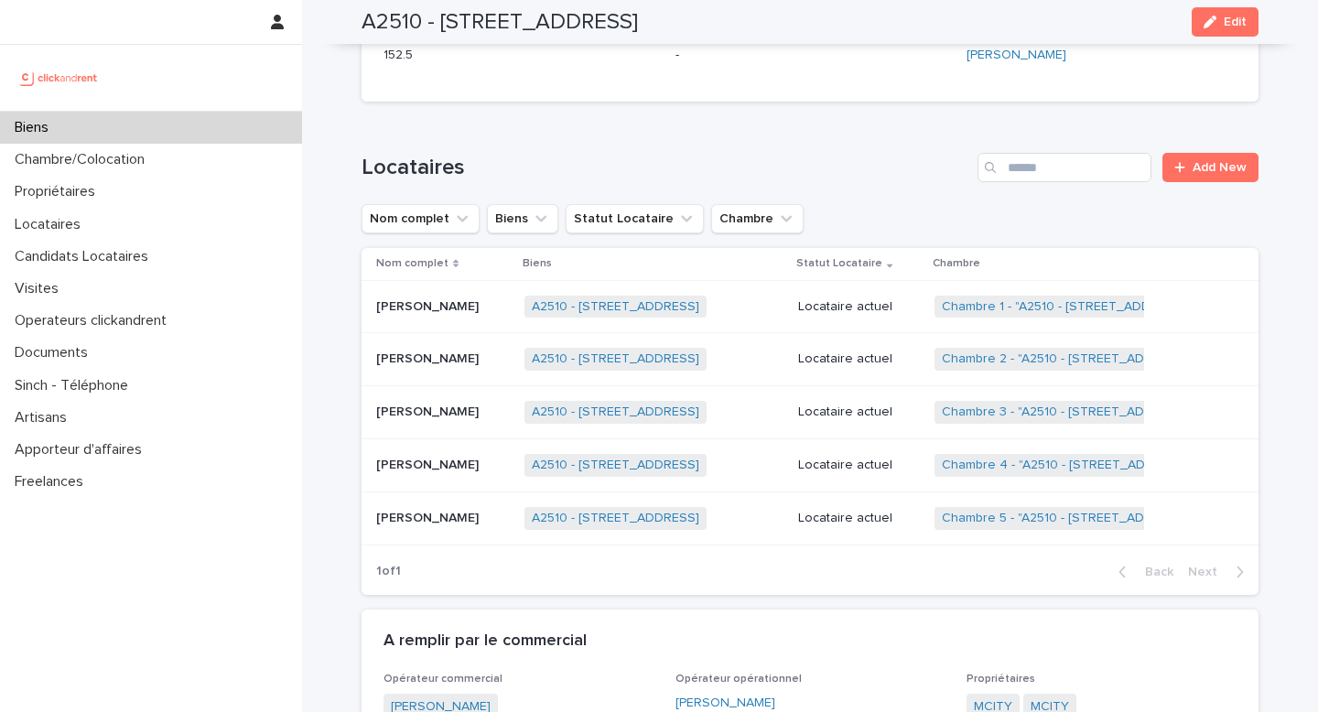
scroll to position [948, 0]
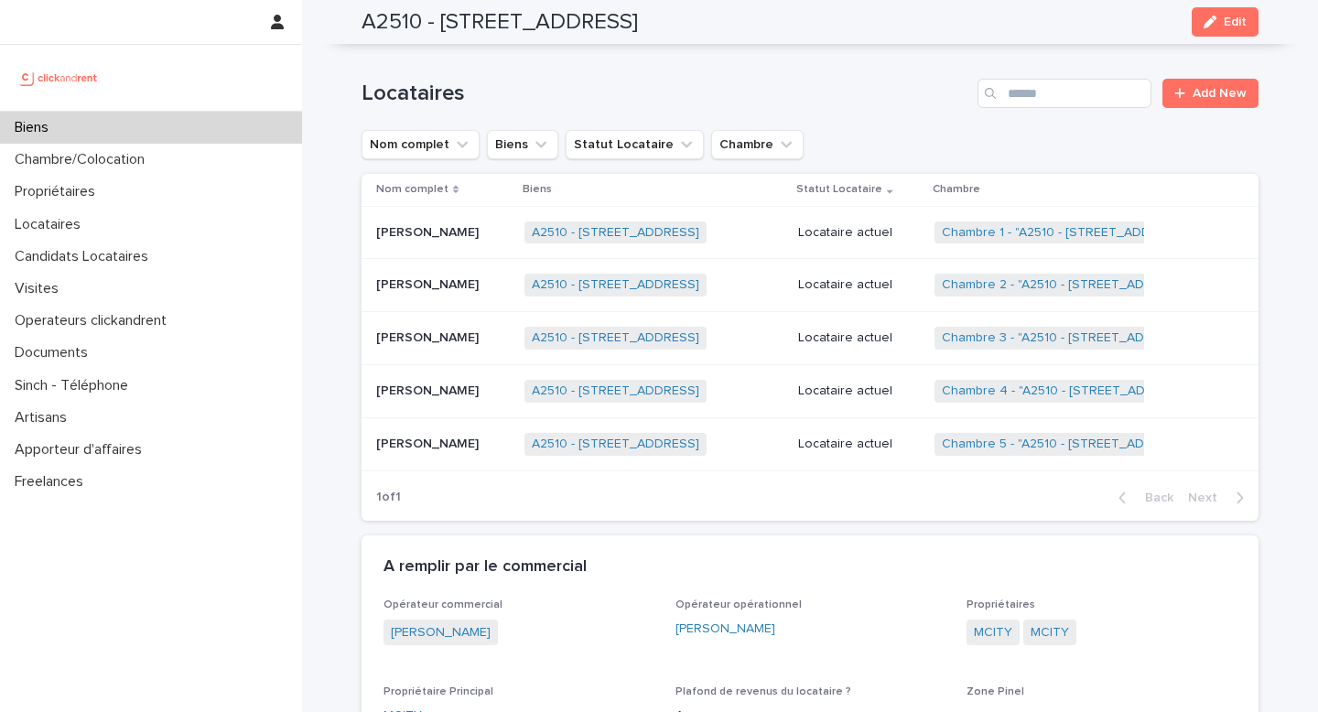
click at [460, 242] on div "Timothé Hugues Olivier Maudens Timothé Hugues Olivier Maudens" at bounding box center [443, 233] width 134 height 30
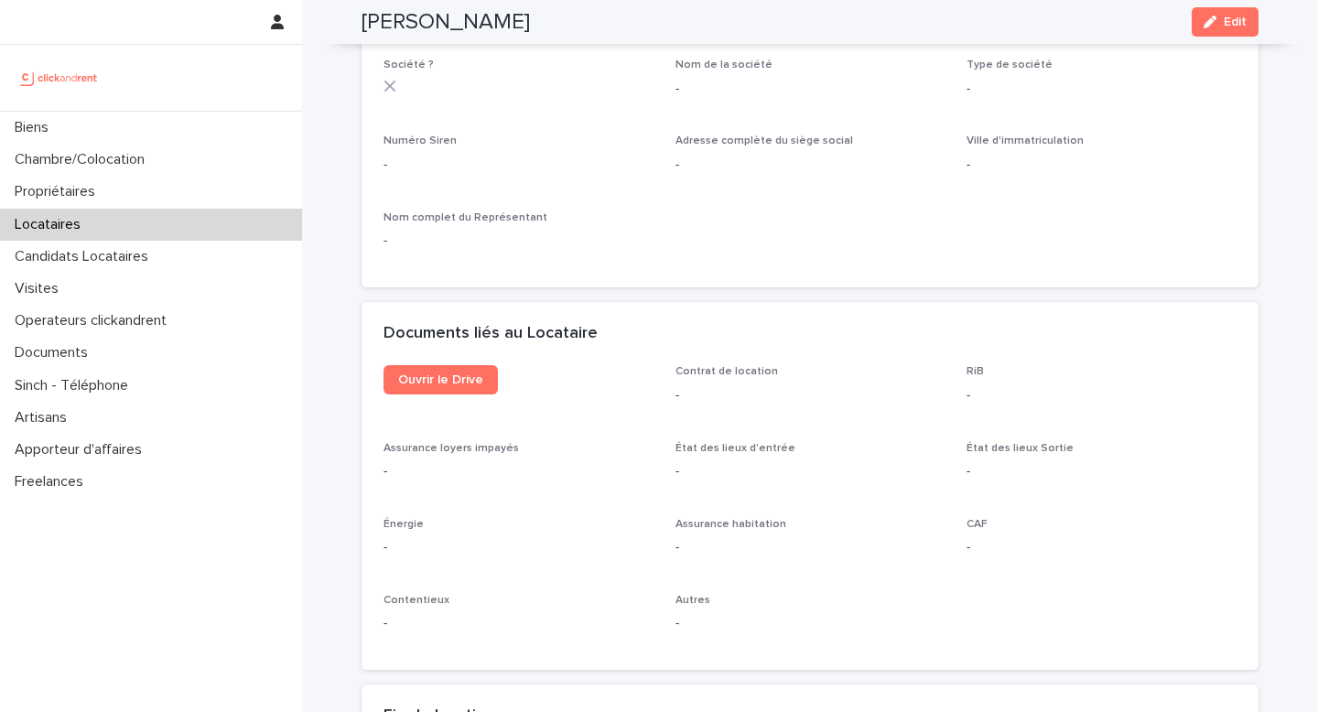
scroll to position [1732, 0]
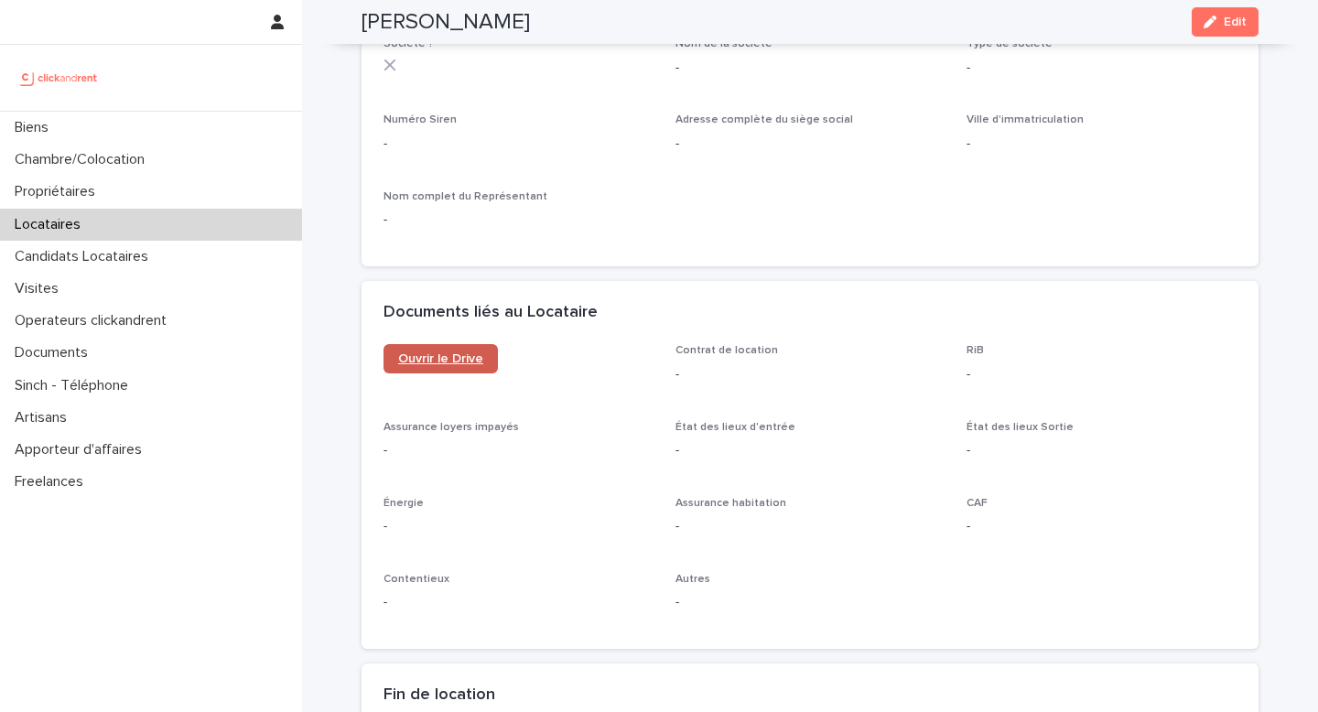
click at [448, 367] on link "Ouvrir le Drive" at bounding box center [441, 358] width 114 height 29
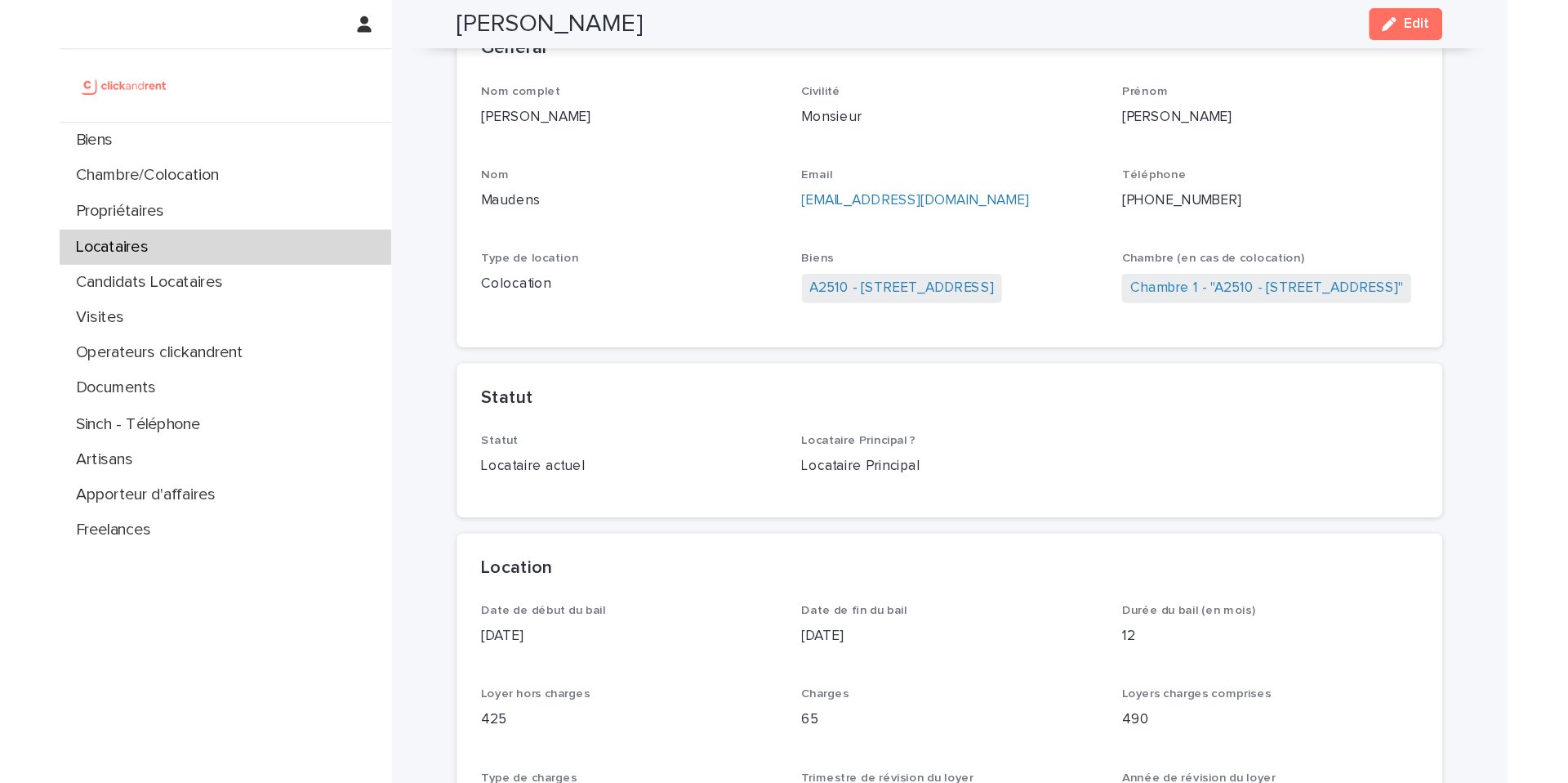
scroll to position [0, 0]
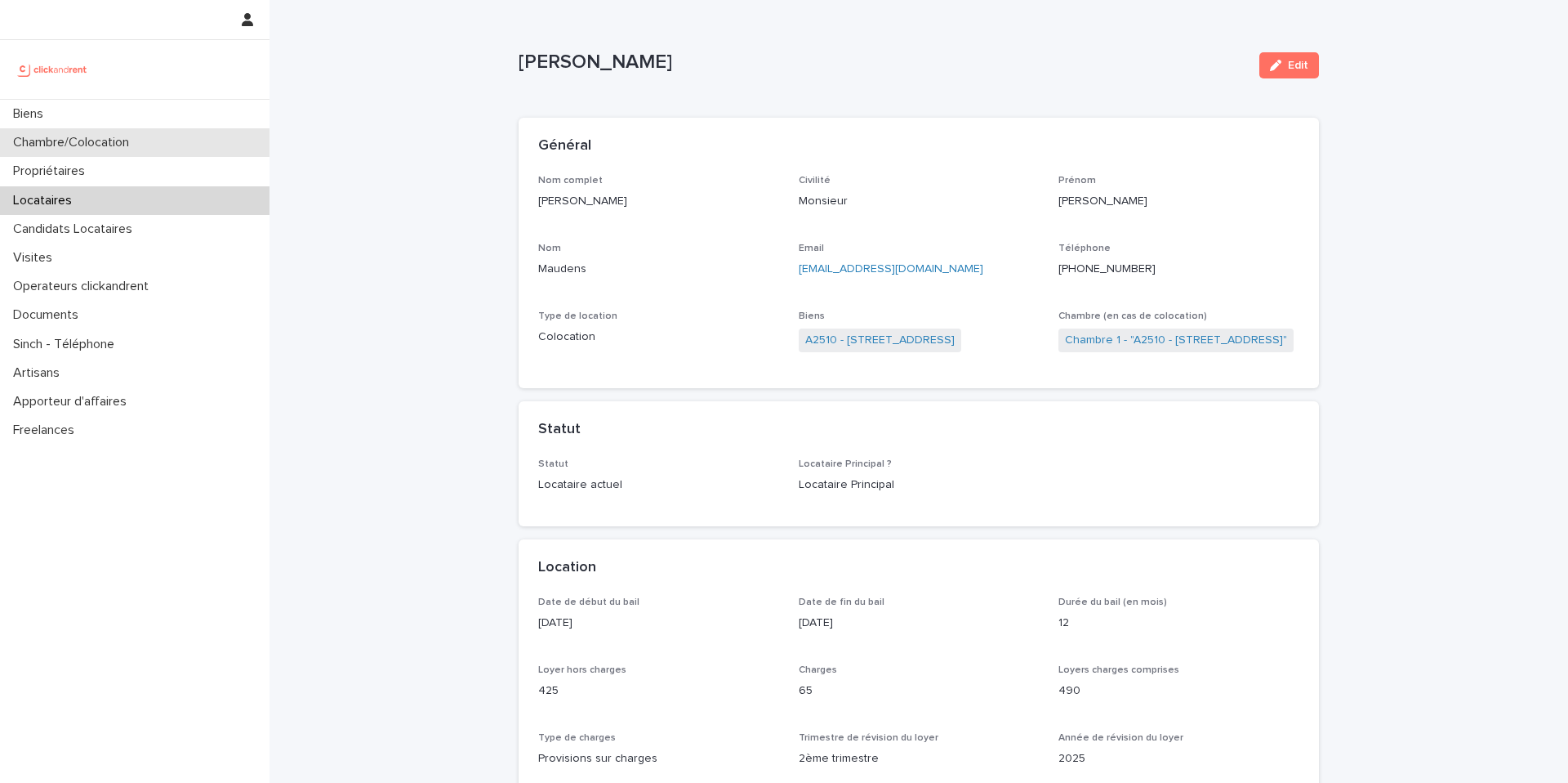
click at [137, 145] on p "Chambre/Colocation" at bounding box center [74, 142] width 136 height 15
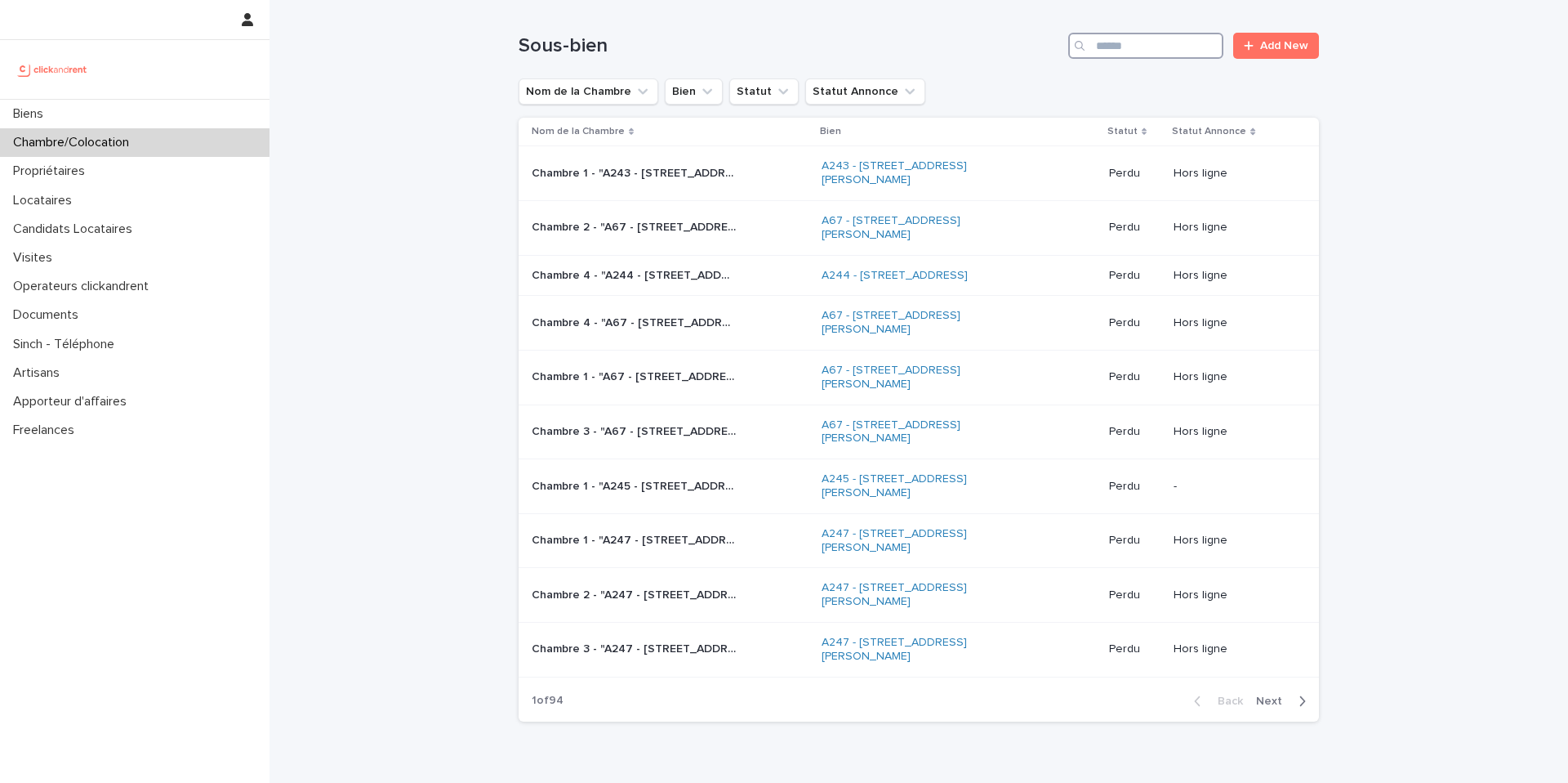
click at [1167, 46] on input "Search" at bounding box center [1146, 46] width 155 height 26
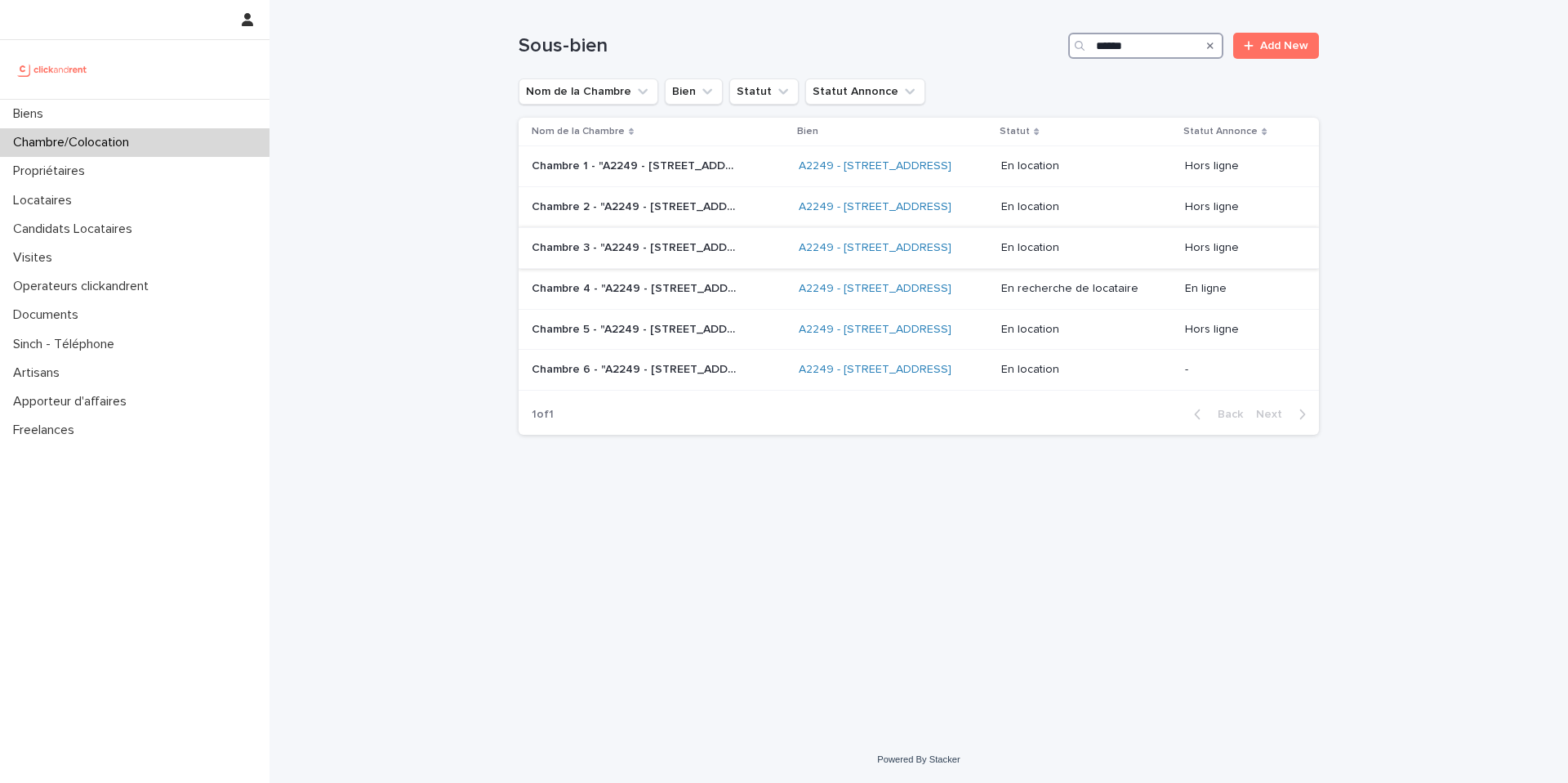
type input "*****"
click at [704, 255] on p "Chambre 3 - "A2249 - 14 Rue de la Fontaine, Torcy 77200"" at bounding box center [635, 246] width 207 height 17
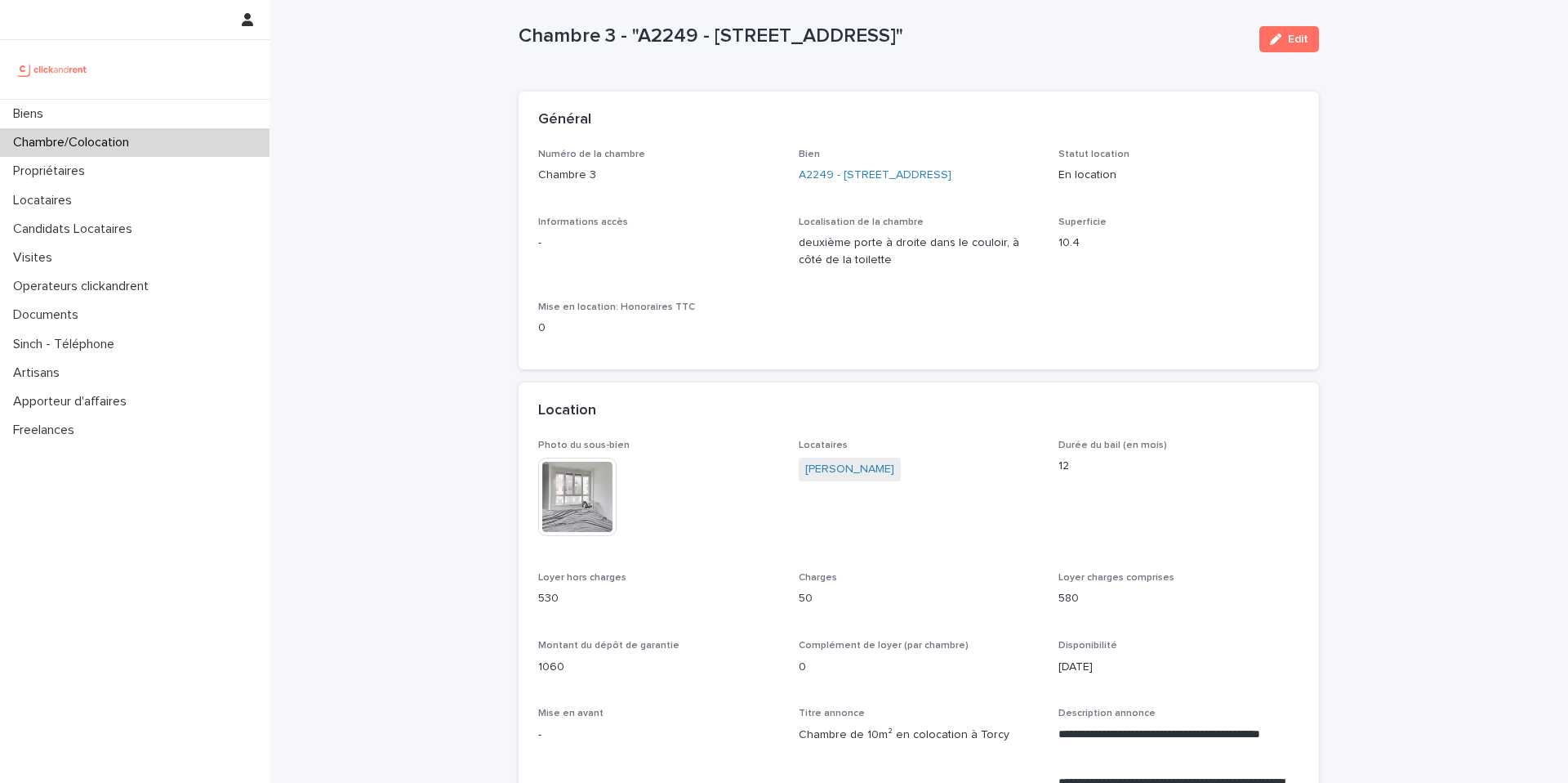
scroll to position [26, 0]
click at [153, 136] on div "Chambre/Colocation" at bounding box center [135, 143] width 270 height 29
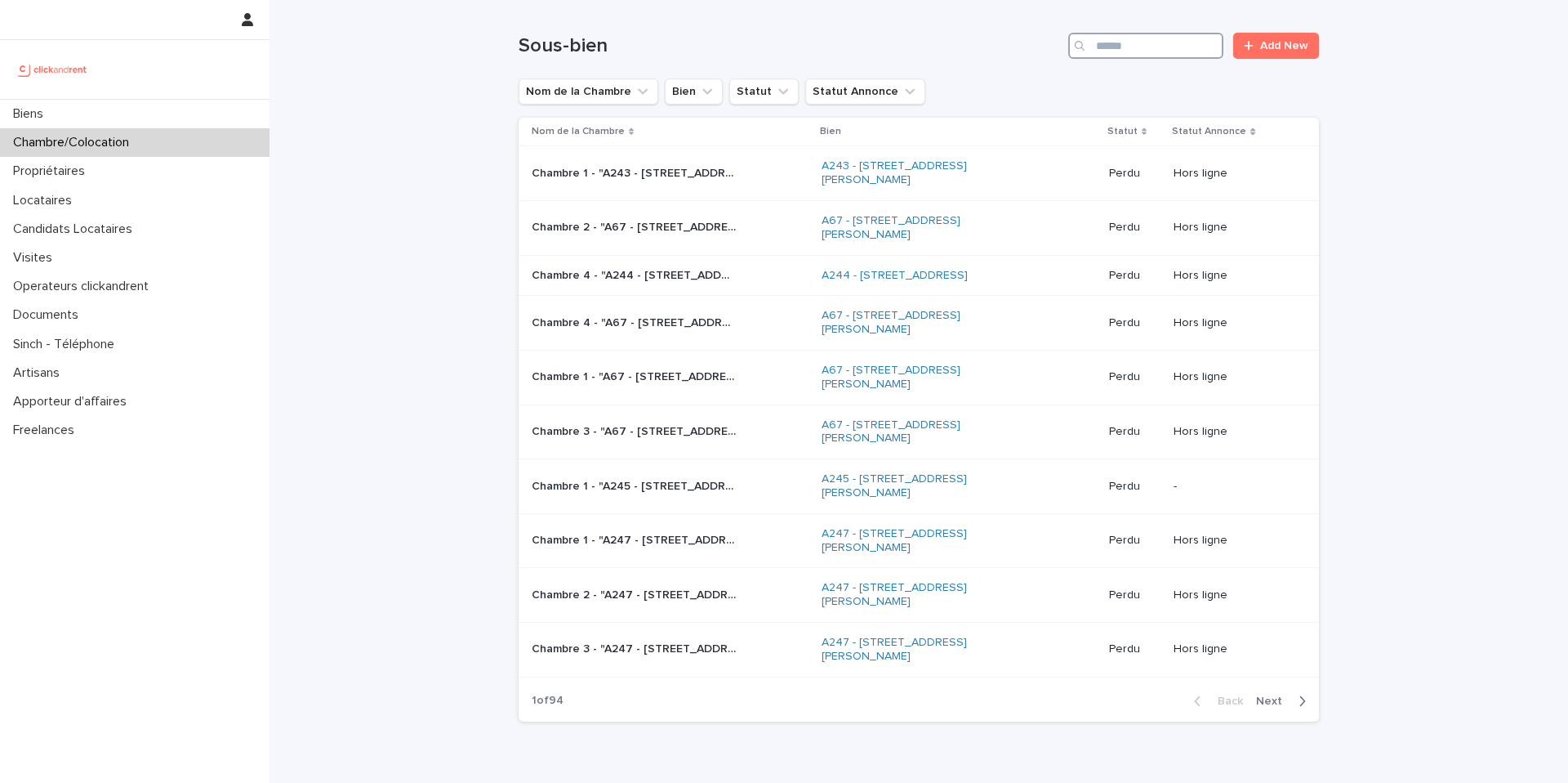
click at [1116, 55] on input "Search" at bounding box center [1146, 46] width 155 height 26
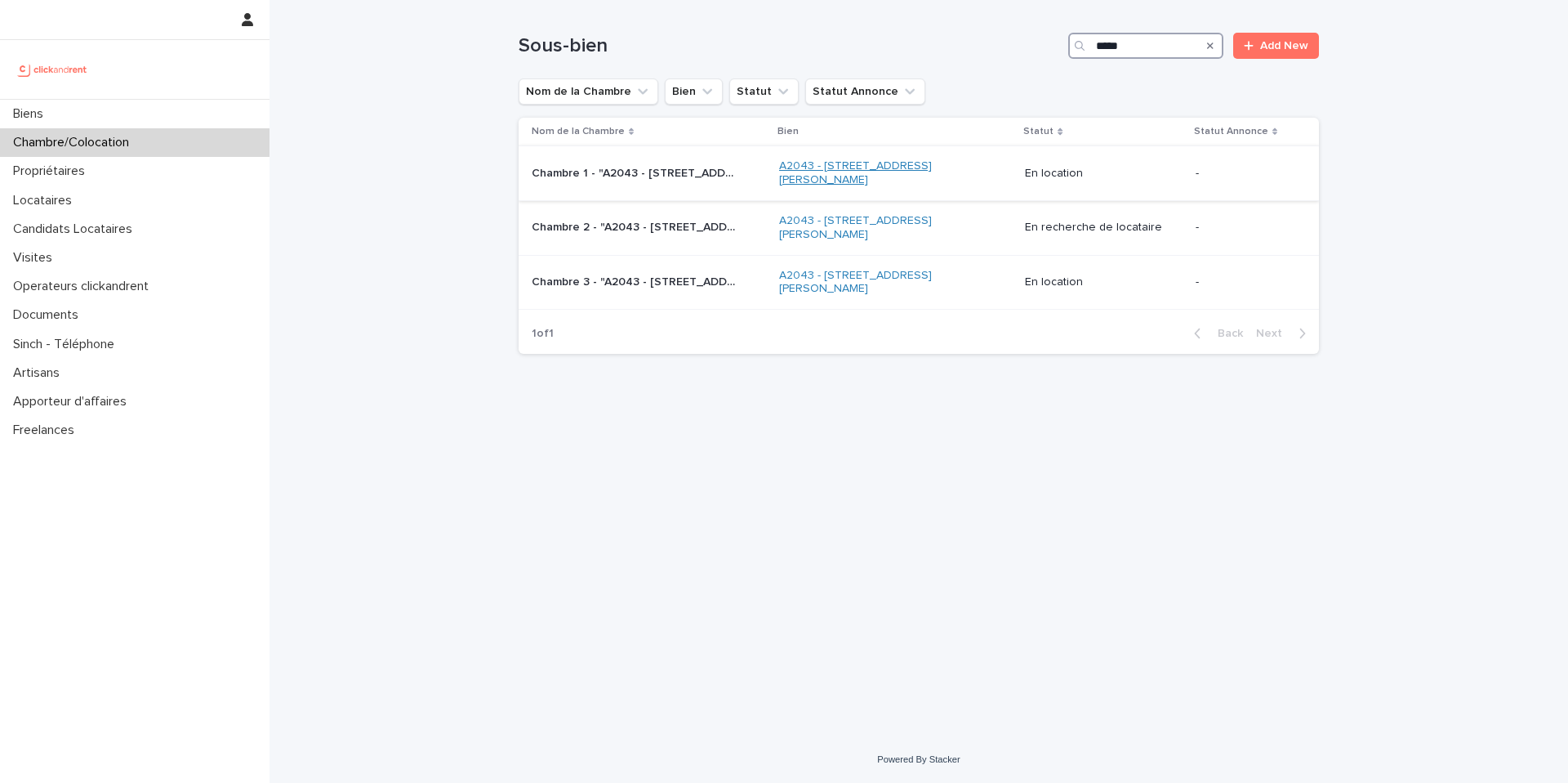
type input "*****"
click at [120, 180] on div "Propriétaires" at bounding box center [135, 171] width 270 height 29
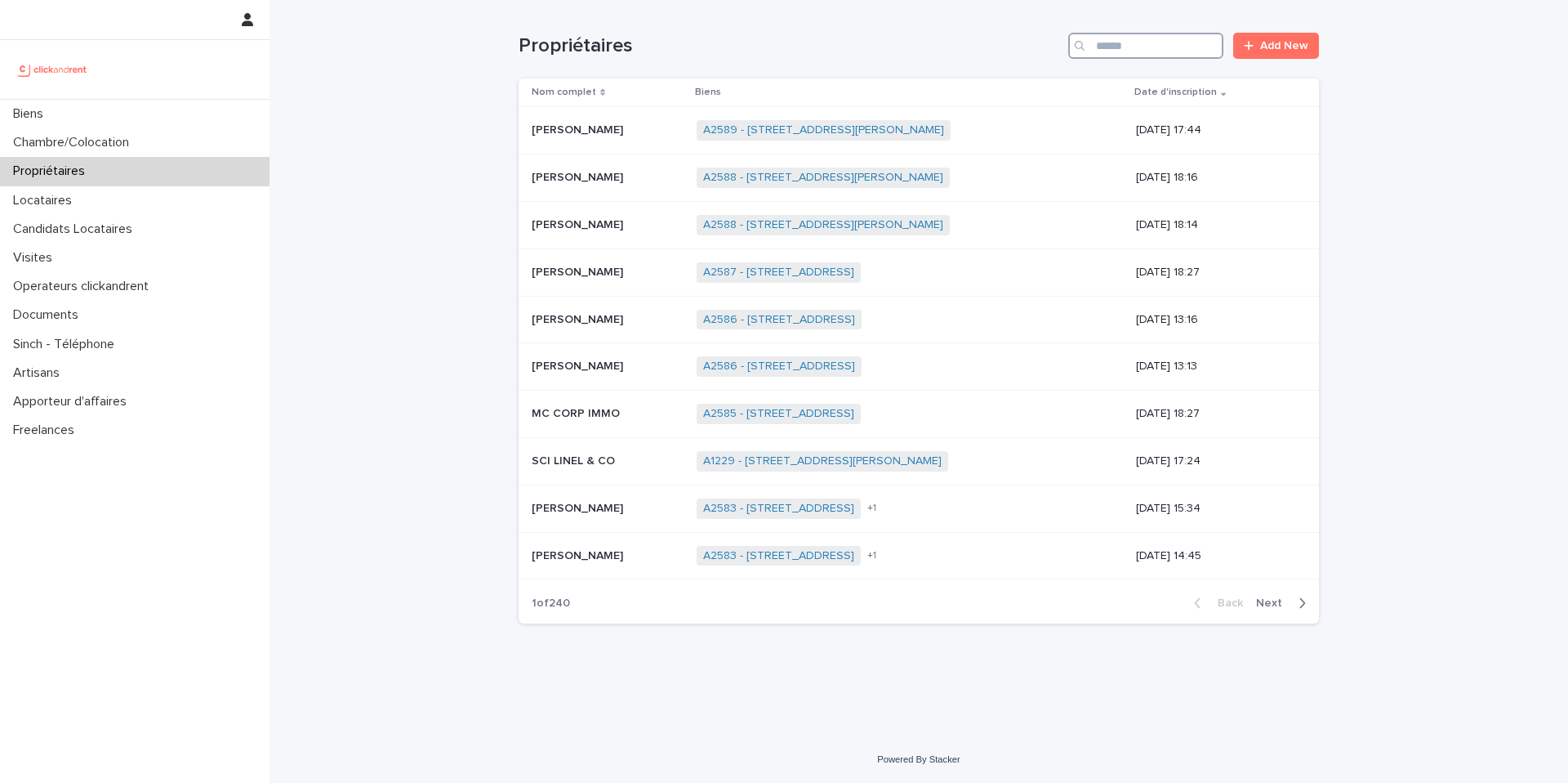
click at [1100, 51] on input "Search" at bounding box center [1146, 46] width 155 height 26
paste input "**********"
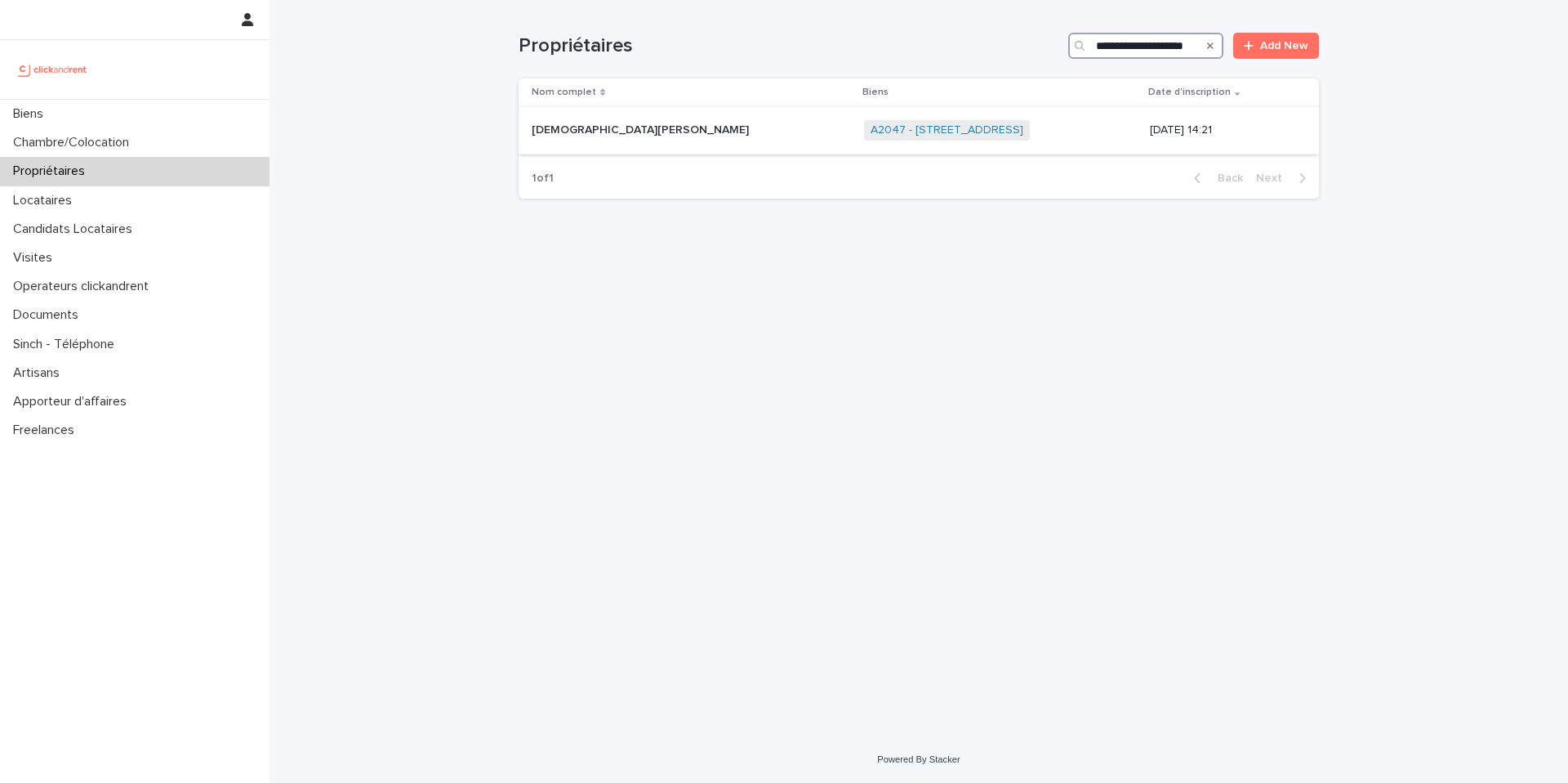
type input "**********"
click at [687, 130] on p at bounding box center [668, 130] width 272 height 14
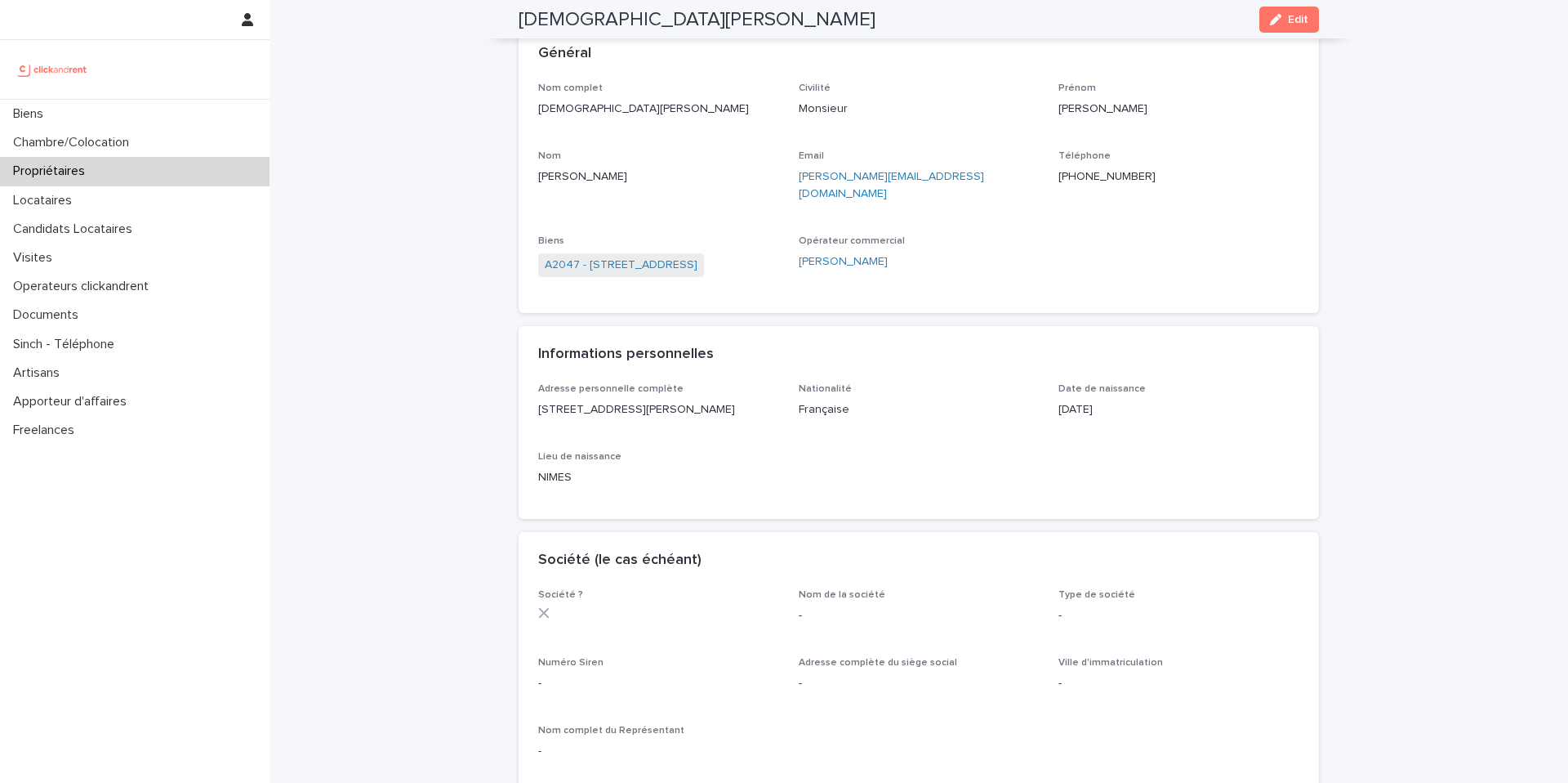
scroll to position [5, 0]
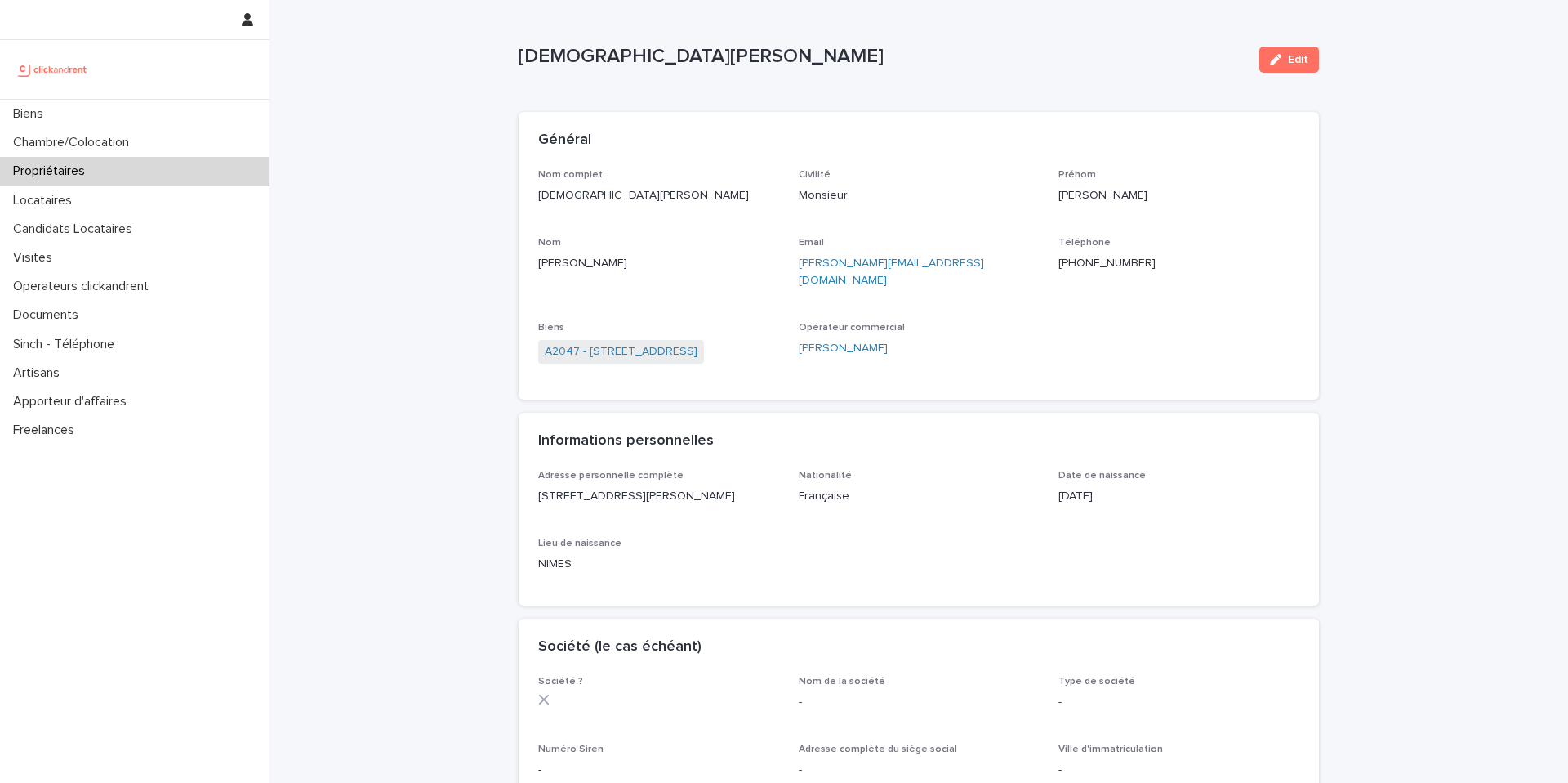
click at [664, 343] on link "A2047 - 296 Rue Riolan, Amiens 80000" at bounding box center [620, 351] width 153 height 17
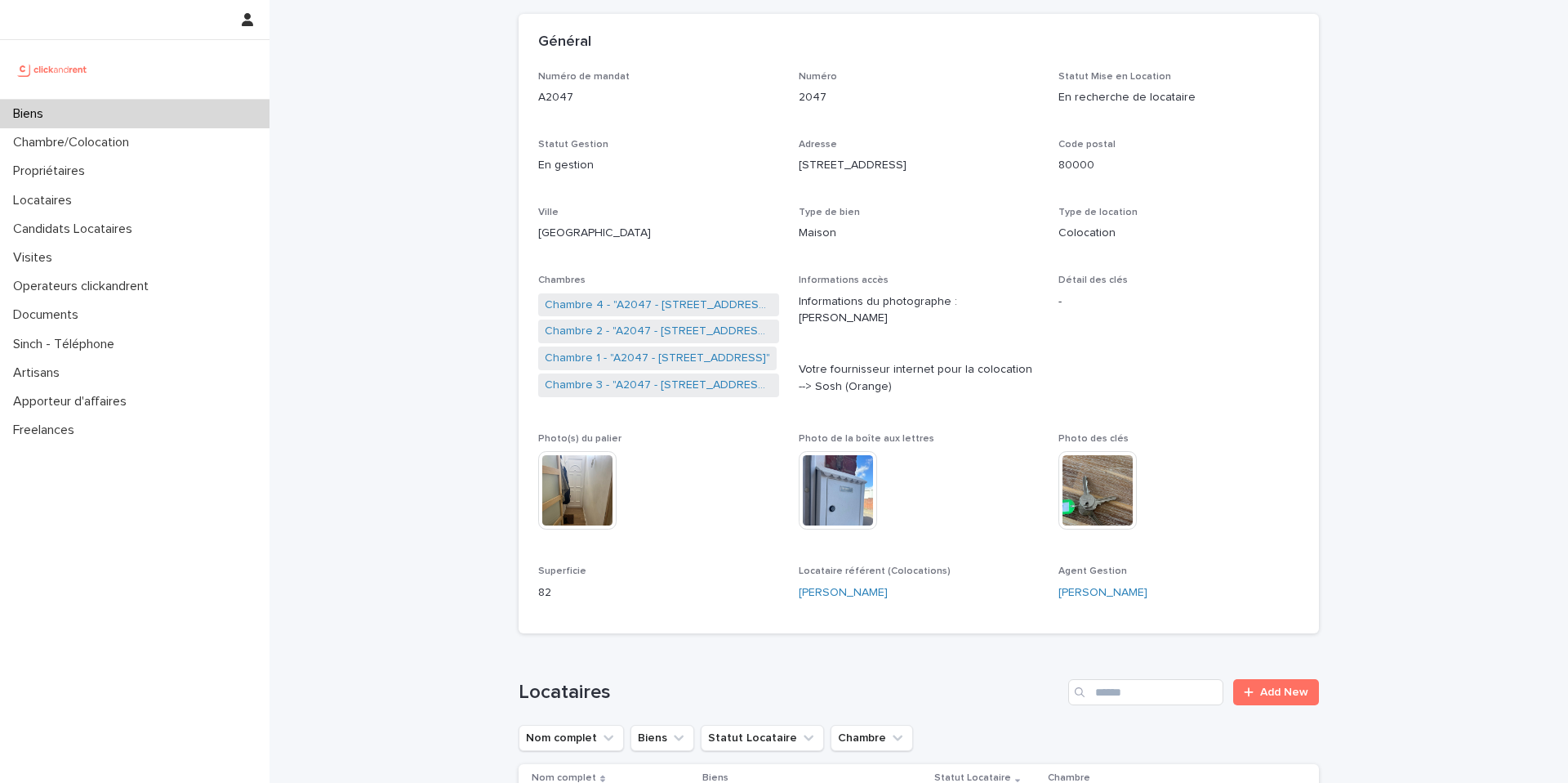
scroll to position [125, 0]
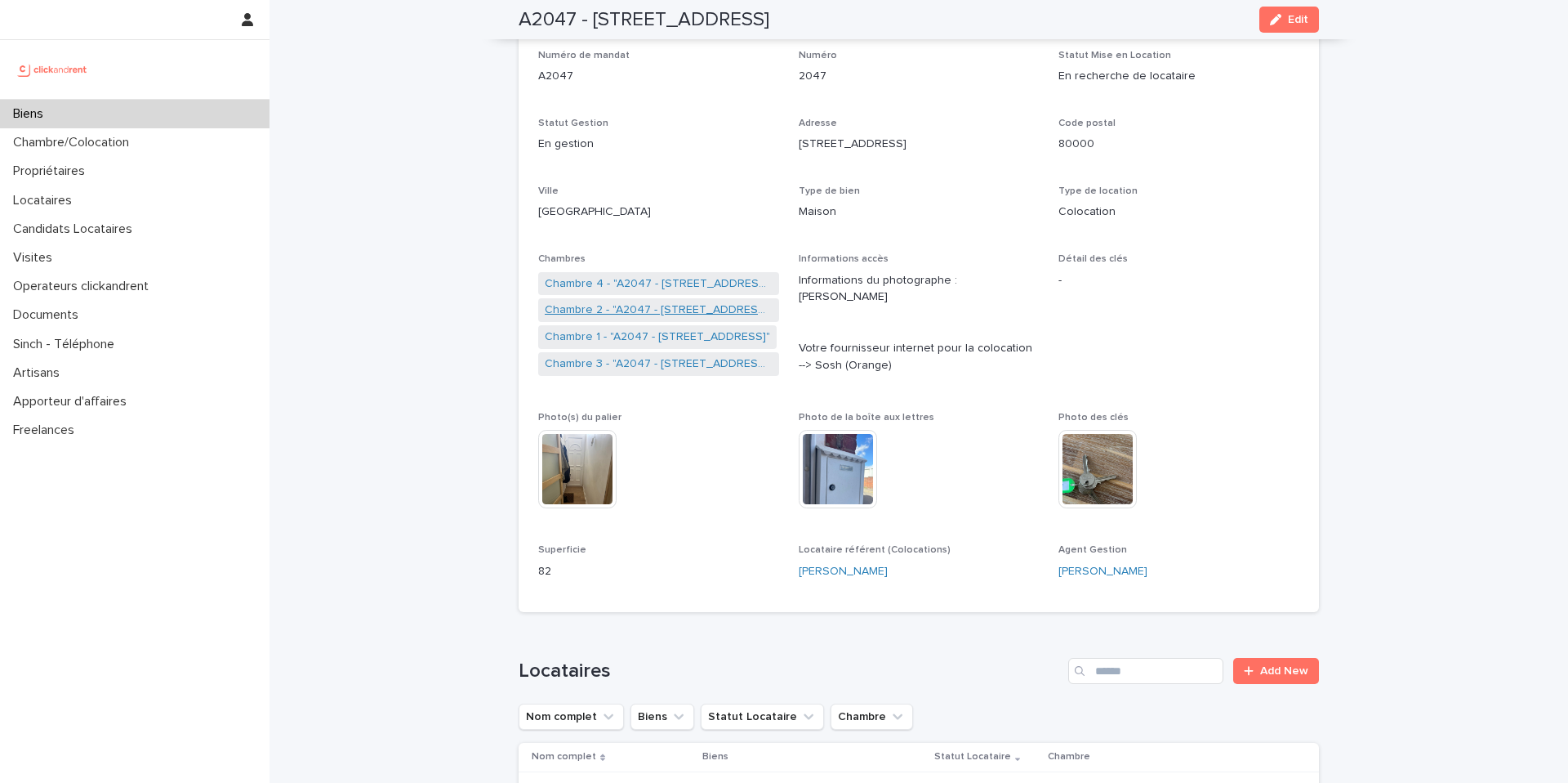
click at [670, 312] on link "Chambre 2 - "A2047 - 296 Rue Riolan, Amiens 80000"" at bounding box center [658, 310] width 228 height 17
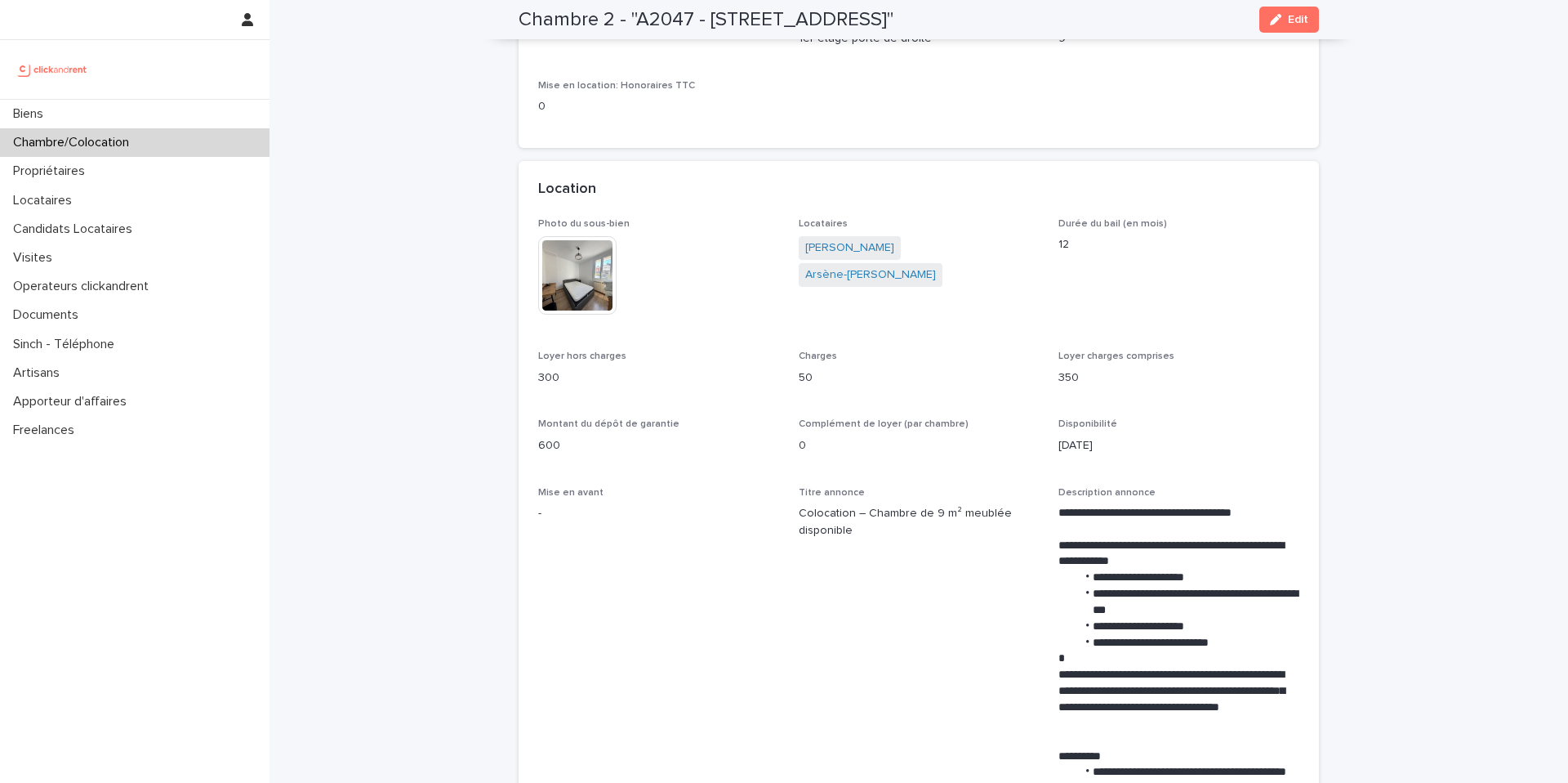
scroll to position [229, 0]
